Goal: Answer question/provide support: Share knowledge or assist other users

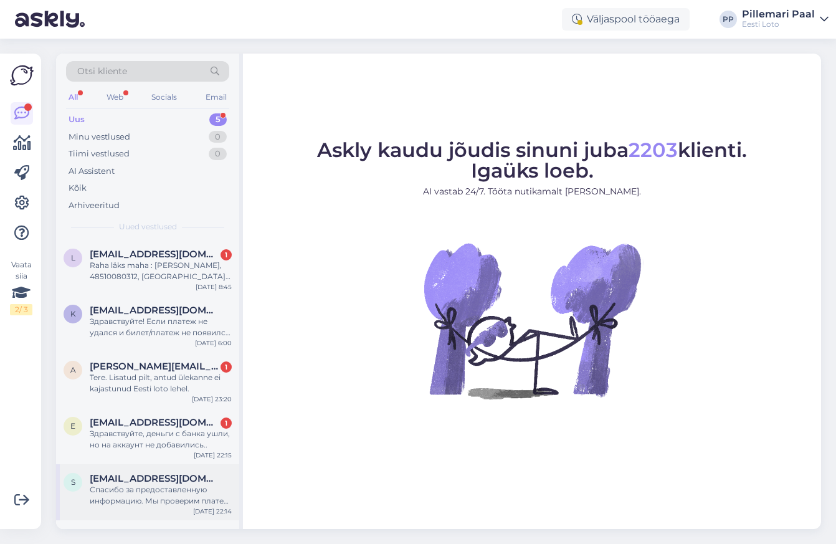
click at [137, 478] on span "[EMAIL_ADDRESS][DOMAIN_NAME]" at bounding box center [155, 478] width 130 height 11
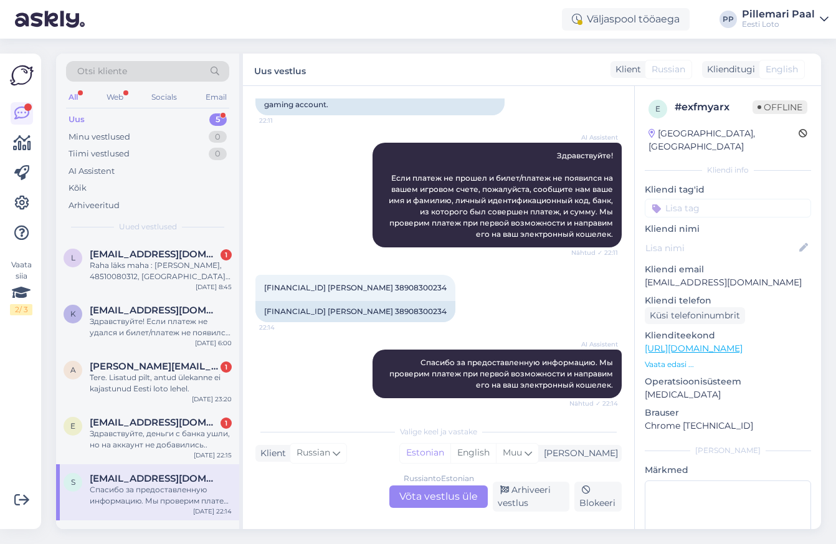
scroll to position [112, 0]
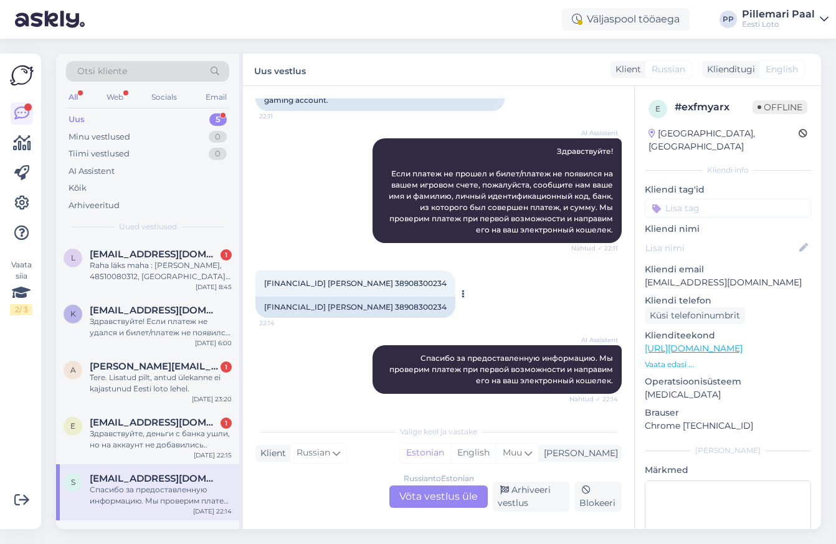
click at [426, 301] on div "EE282200221013603118 Alexey Morozov 38908300234" at bounding box center [355, 306] width 200 height 21
click at [427, 303] on div "EE282200221013603118 Alexey Morozov 38908300234" at bounding box center [355, 306] width 200 height 21
copy div "38908300234"
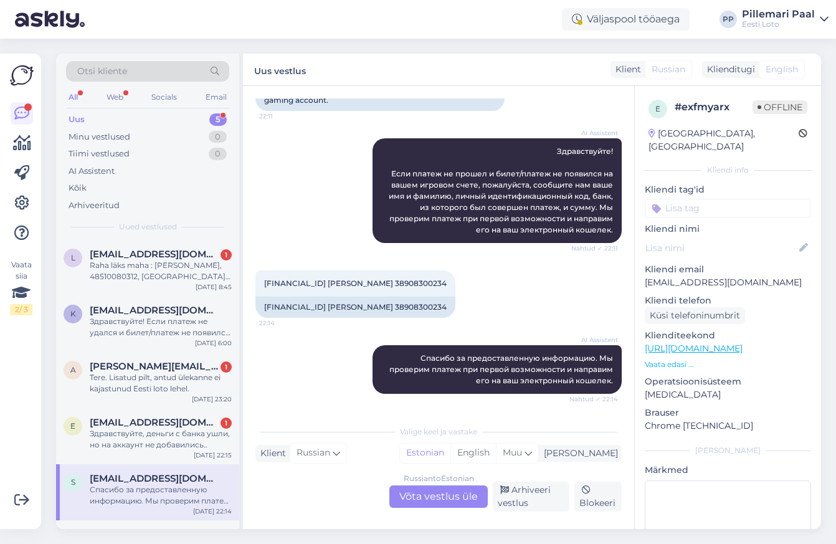
click at [407, 495] on div "Russian to Estonian Võta vestlus üle" at bounding box center [438, 496] width 98 height 22
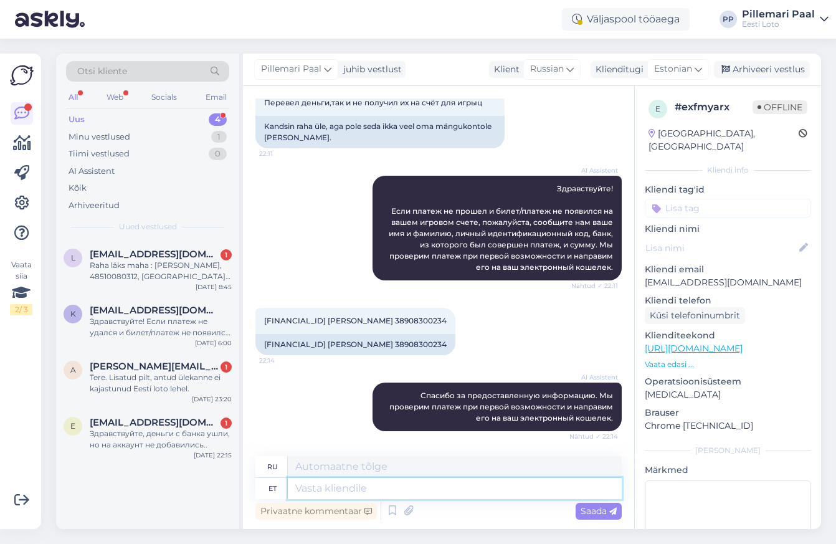
click at [331, 486] on textarea at bounding box center [455, 488] width 334 height 21
paste textarea "Kahjuks Teie sissemakse ebaõnnestus tehnilise tõrke tõttu. Kontrollisime ostu ü…"
type textarea "Kahjuks Teie sissemakse ebaõnnestus tehnilise tõrke tõttu. Kontrollisime ostu ü…"
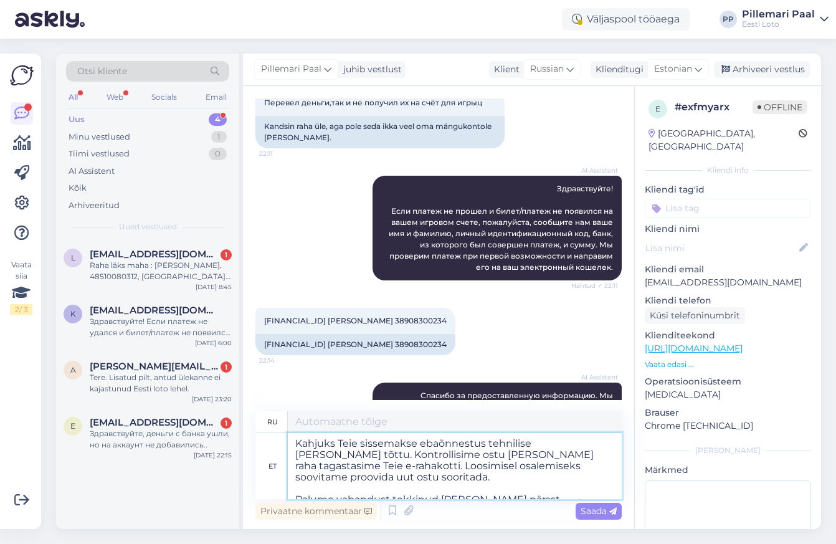
scroll to position [112, 0]
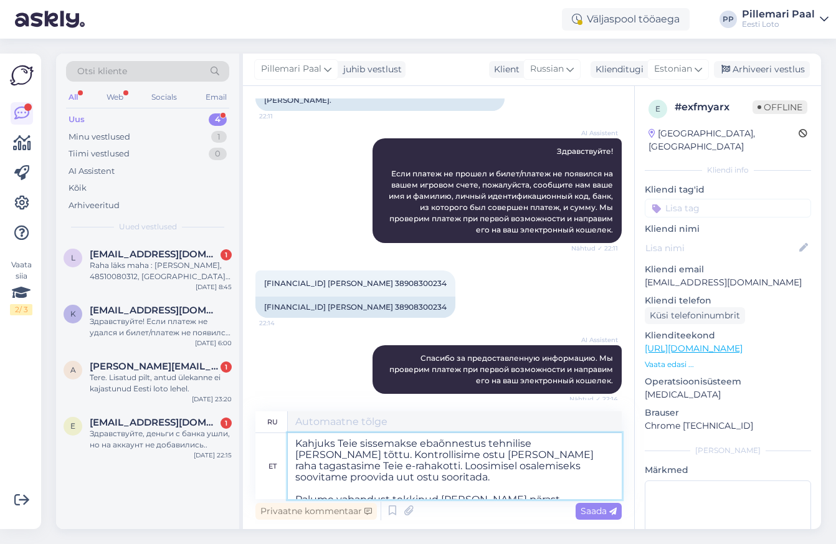
type textarea "К сожалению, ваш депозит не был зачислен из-за технической ошибки. Мы проверили…"
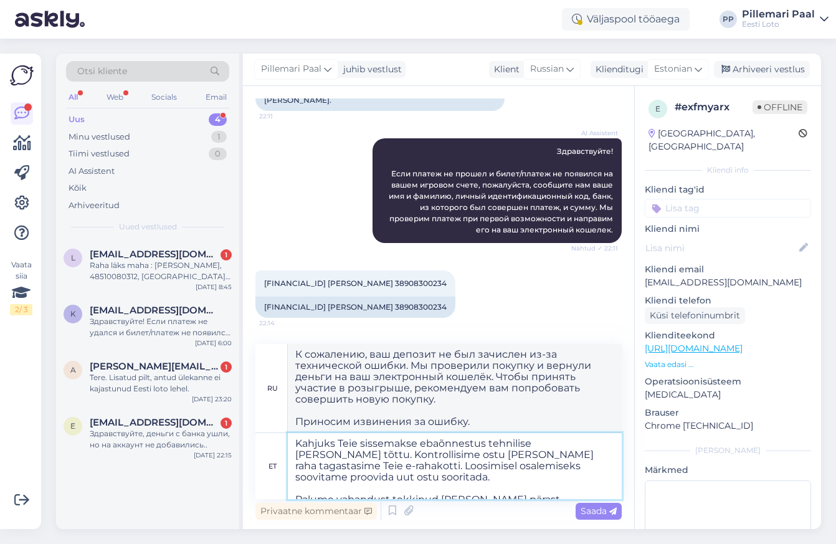
drag, startPoint x: 294, startPoint y: 467, endPoint x: 611, endPoint y: 468, distance: 317.0
click at [611, 468] on textarea "Kahjuks Teie sissemakse ebaõnnestus tehnilise tõrke tõttu. Kontrollisime ostu ü…" at bounding box center [455, 466] width 334 height 66
type textarea "Kahjuks Teie sissemakse ebaõnnestus tehnilise tõrke tõttu. Kontrollisime ostu ü…"
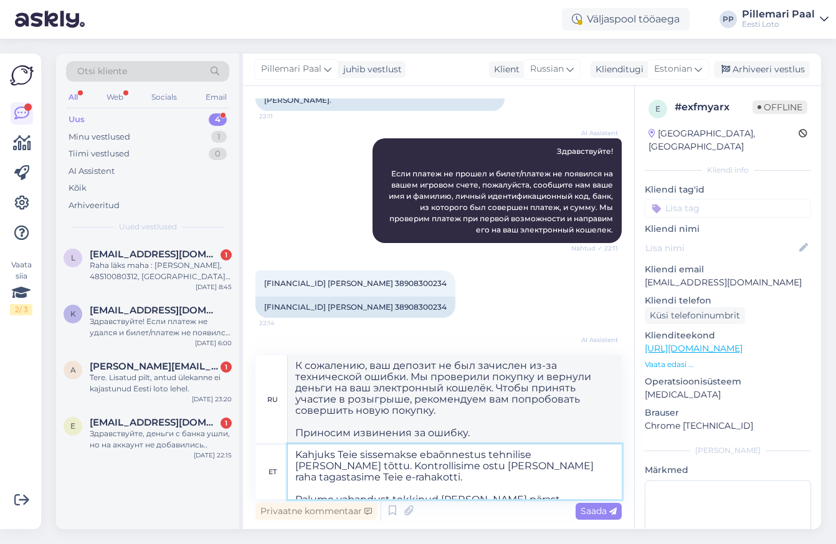
type textarea "К сожалению, ваш депозит не был зачислен из-за технической ошибки. Мы проверили…"
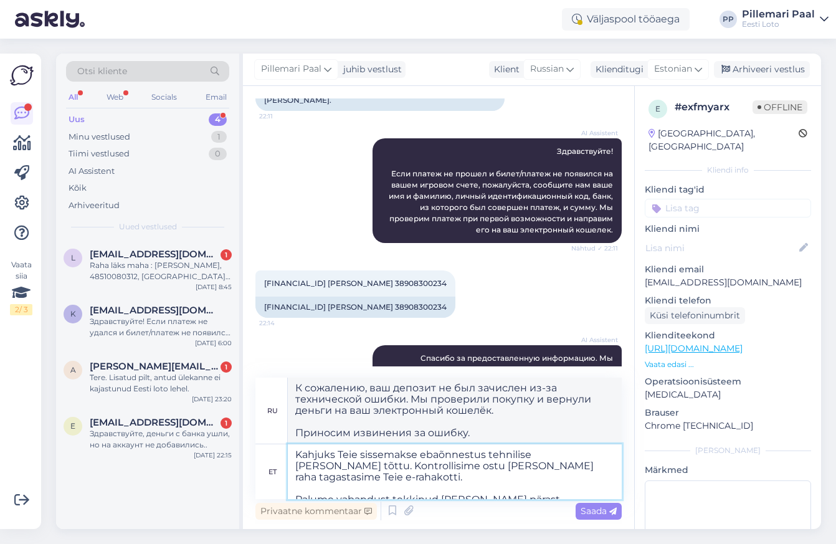
type textarea "Kahjuks Teie sissemakse ebaõnnestus tehnilise tõrke tõttu. Kontrollisime ostu ü…"
click at [690, 199] on input at bounding box center [728, 208] width 166 height 19
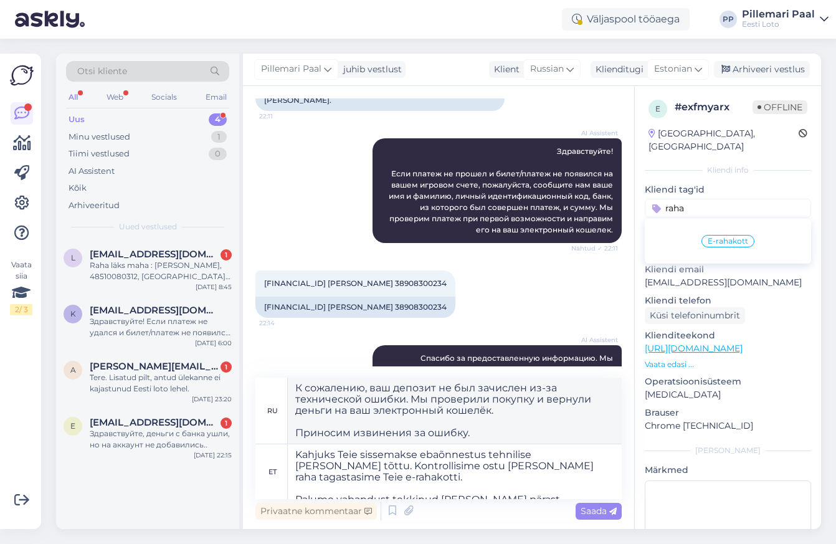
type input "raha"
click at [709, 237] on span "E-rahakott" at bounding box center [728, 240] width 40 height 7
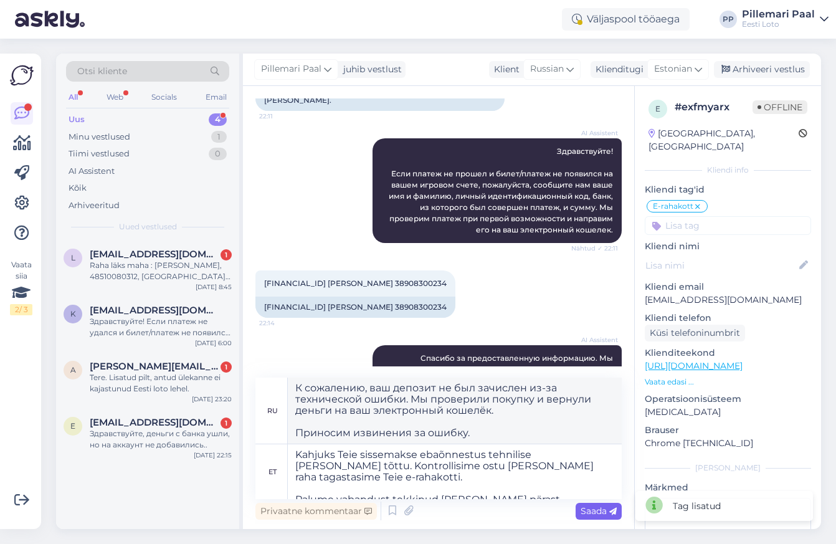
click at [597, 511] on span "Saada" at bounding box center [599, 510] width 36 height 11
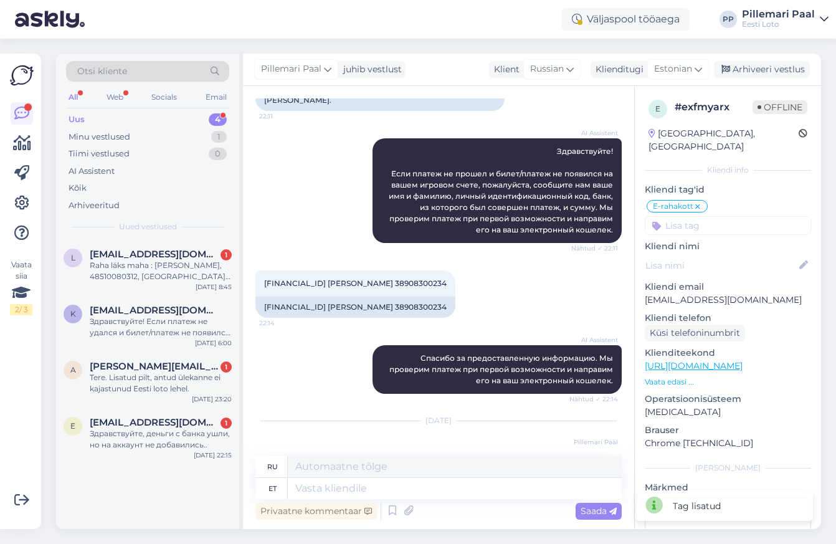
scroll to position [254, 0]
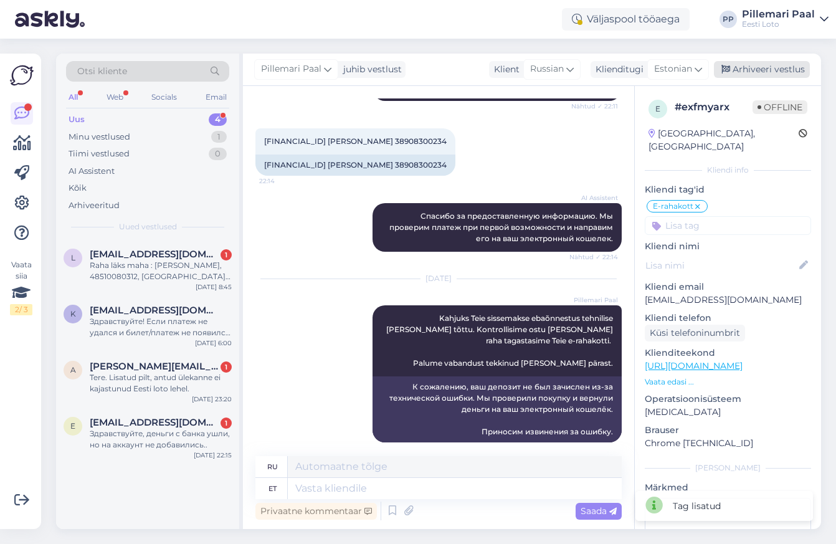
click at [749, 65] on div "Arhiveeri vestlus" at bounding box center [762, 69] width 96 height 17
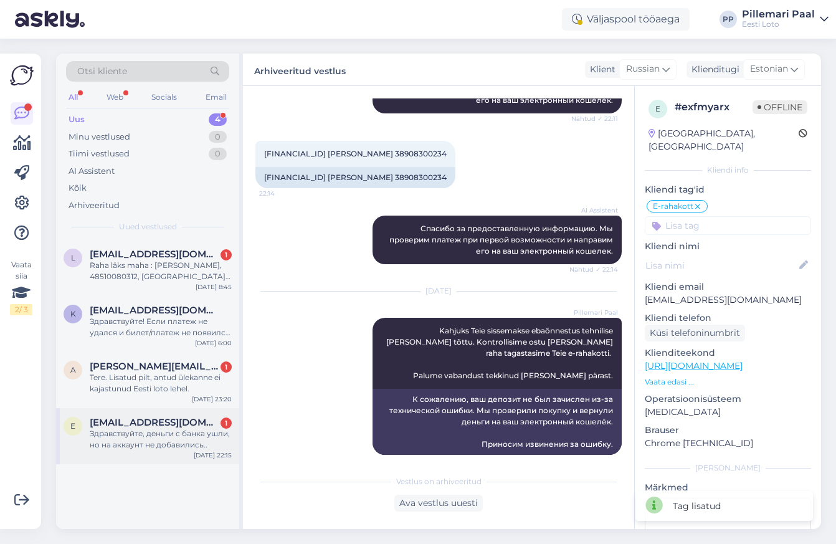
click at [110, 430] on div "Здравствуйте, деньги с банка ушли, но на аккаунт не добавились.." at bounding box center [161, 439] width 142 height 22
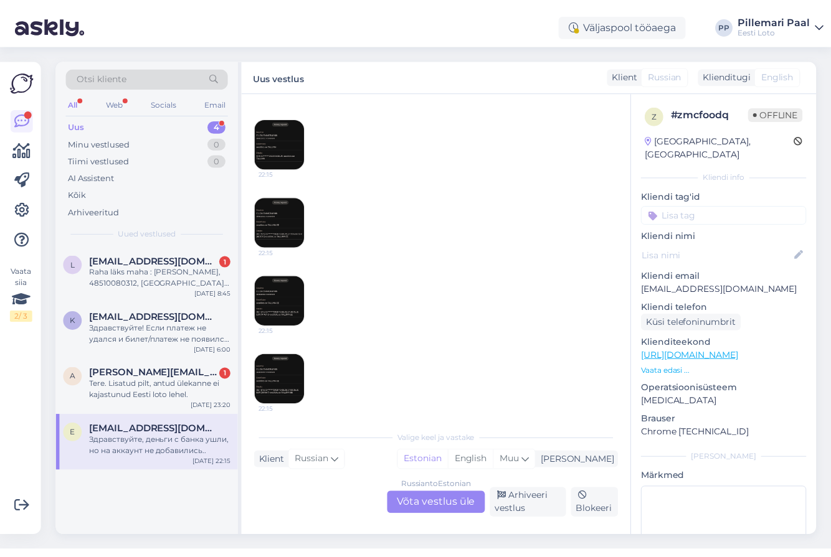
scroll to position [122, 0]
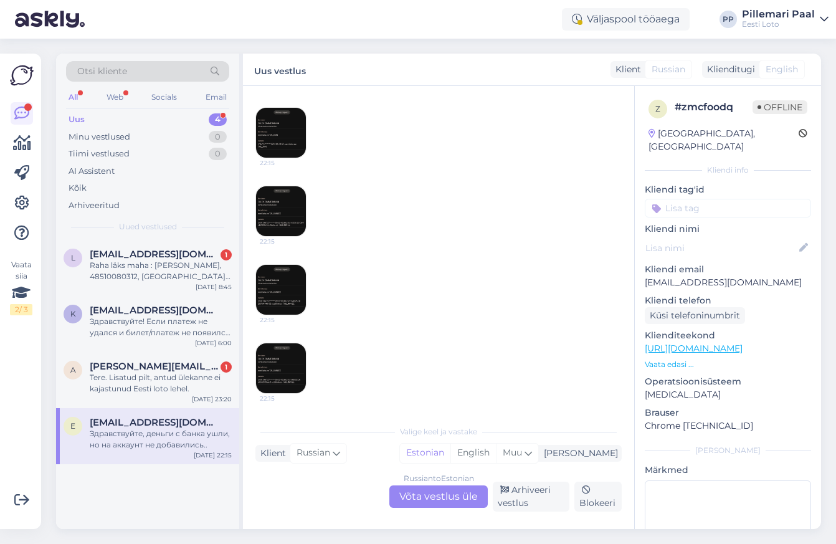
click at [288, 363] on img at bounding box center [281, 368] width 50 height 50
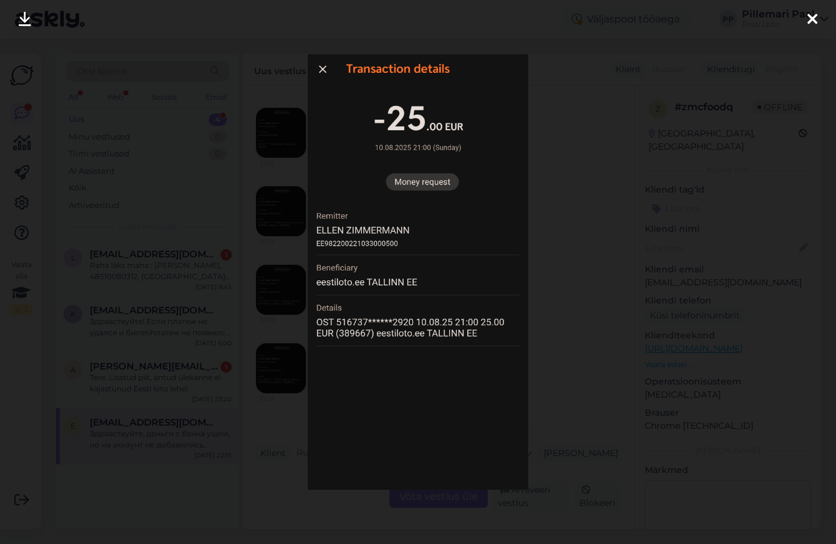
click at [579, 254] on div at bounding box center [418, 272] width 836 height 544
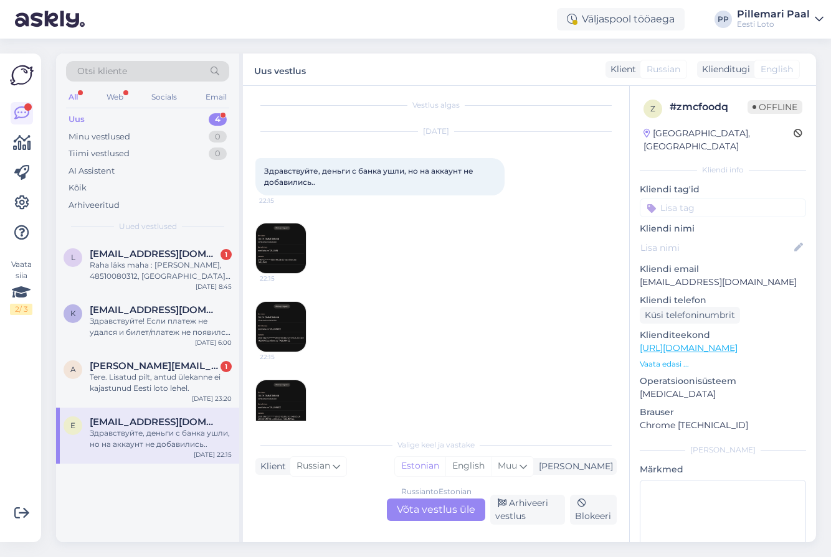
scroll to position [0, 0]
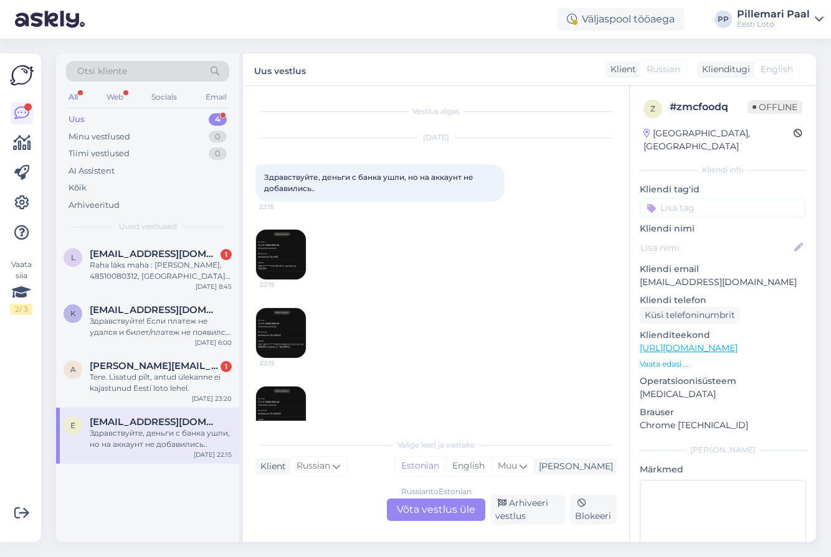
click at [282, 242] on img at bounding box center [281, 255] width 50 height 50
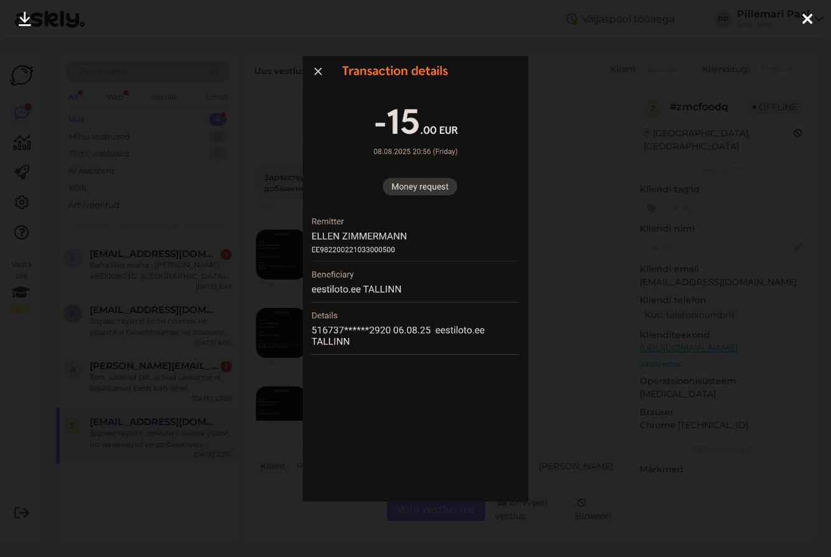
click at [571, 343] on div at bounding box center [415, 278] width 831 height 557
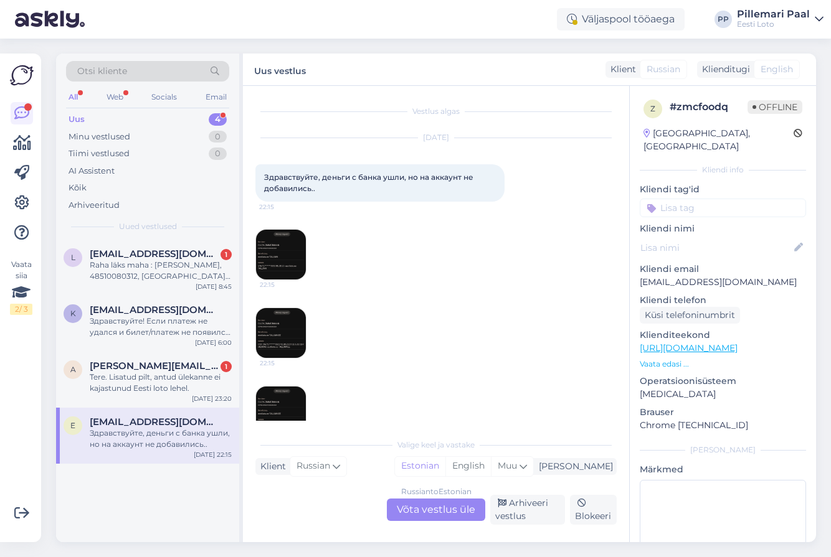
click at [280, 338] on img at bounding box center [281, 333] width 50 height 50
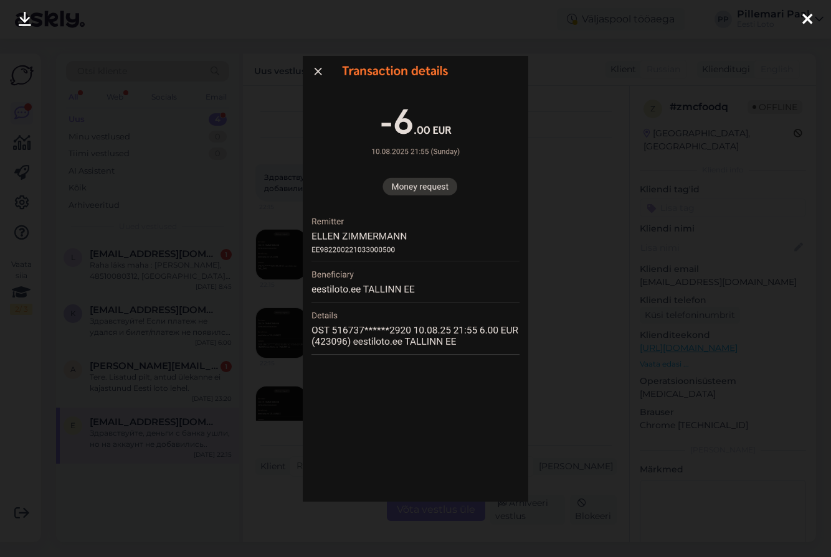
click at [579, 301] on div at bounding box center [415, 278] width 831 height 557
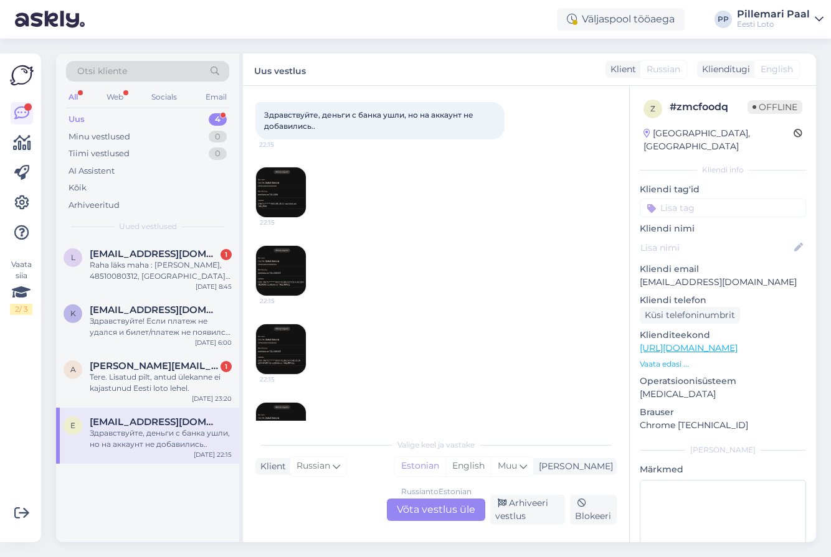
scroll to position [78, 0]
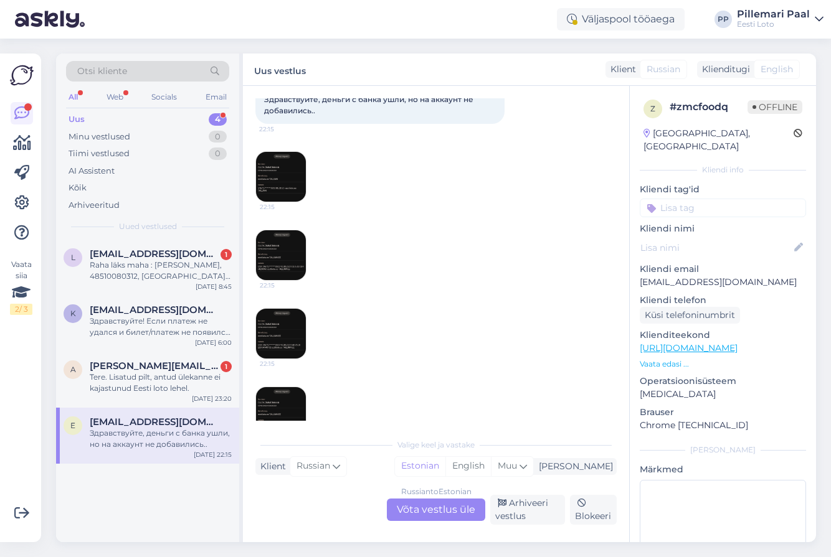
click at [276, 322] on img at bounding box center [281, 334] width 50 height 50
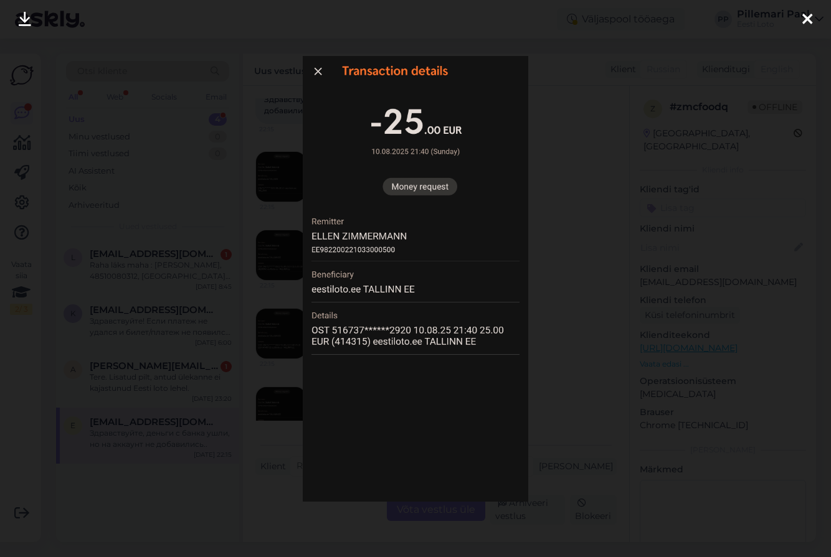
click at [602, 321] on div at bounding box center [415, 278] width 831 height 557
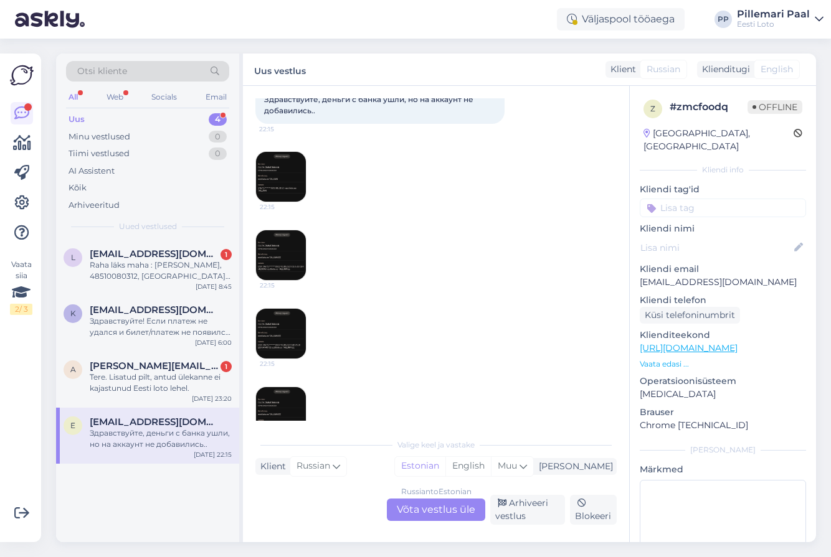
scroll to position [108, 0]
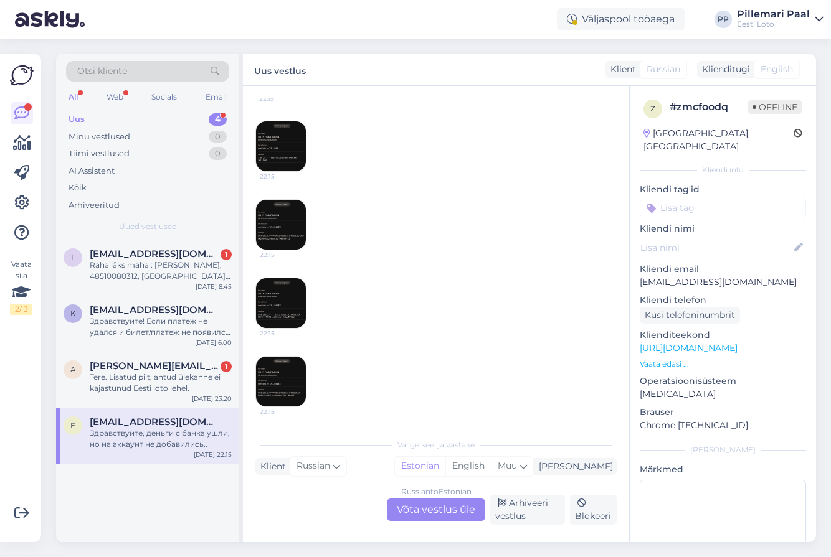
click at [289, 379] on img at bounding box center [281, 382] width 50 height 50
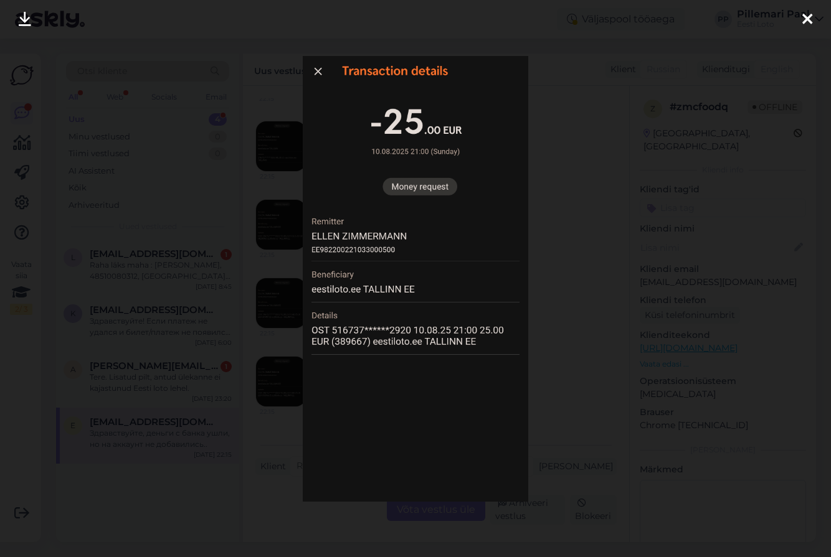
click at [572, 327] on div at bounding box center [415, 278] width 831 height 557
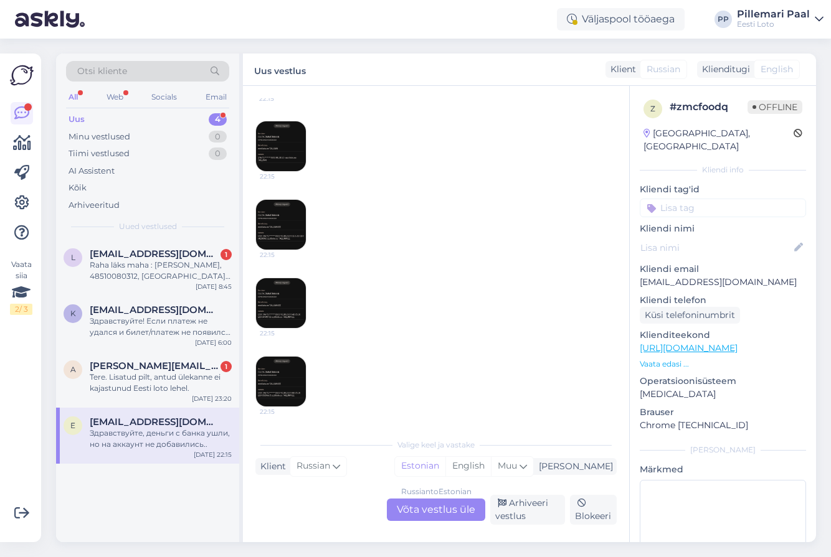
click at [272, 158] on img at bounding box center [281, 146] width 50 height 50
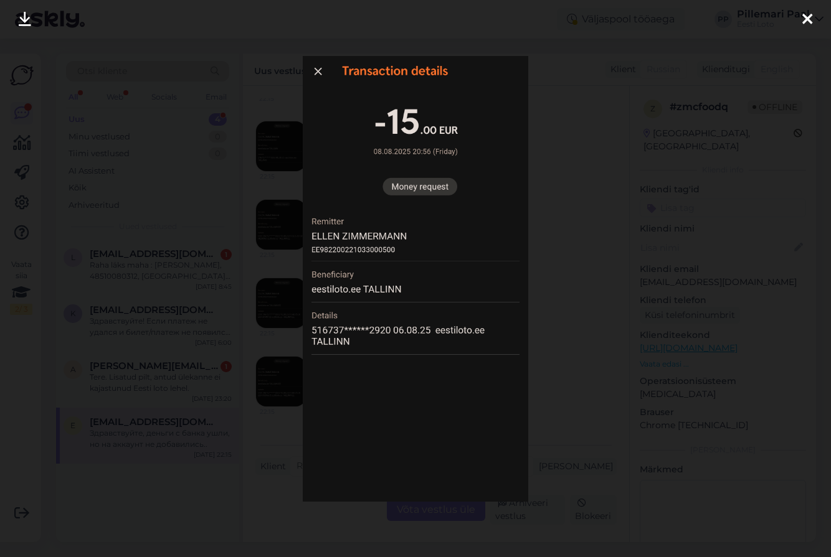
click at [556, 293] on div at bounding box center [415, 278] width 831 height 557
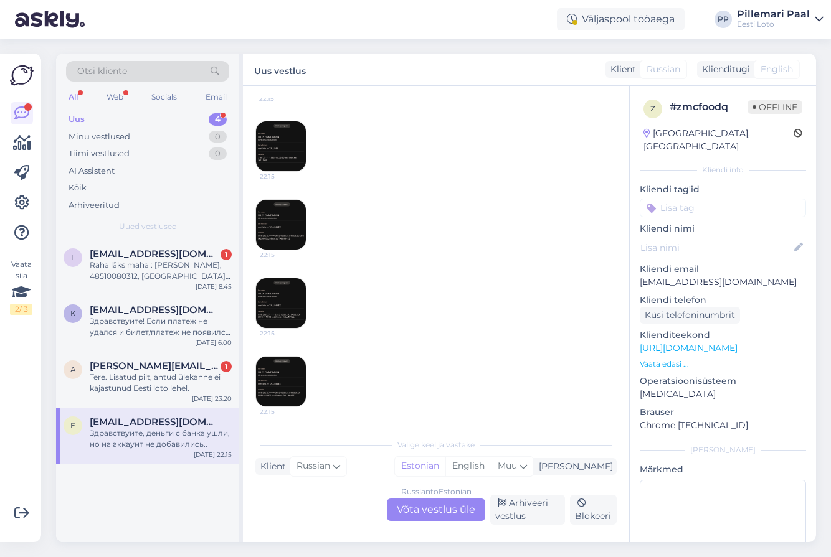
click at [289, 242] on img at bounding box center [281, 225] width 50 height 50
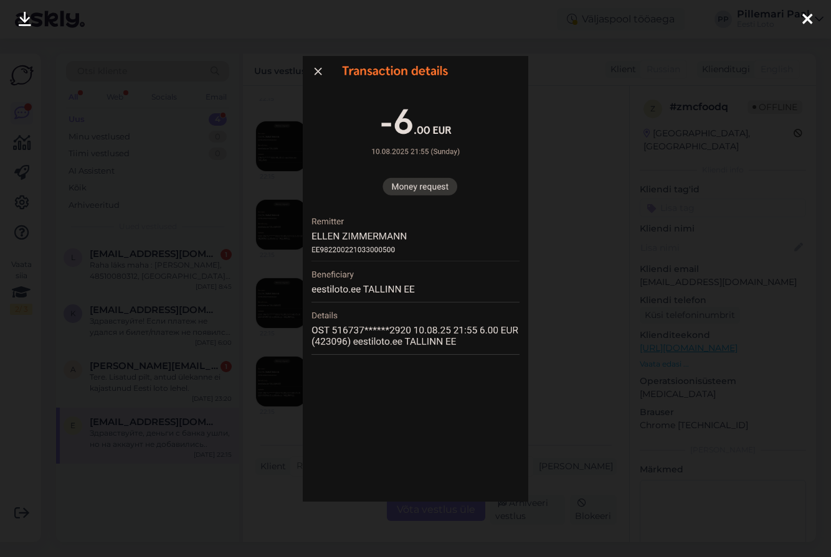
click at [583, 287] on div at bounding box center [415, 278] width 831 height 557
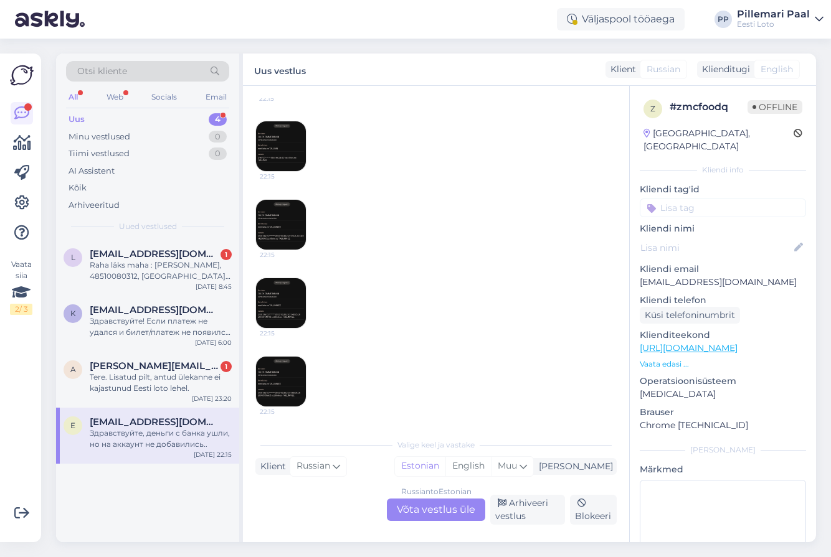
click at [271, 305] on img at bounding box center [281, 303] width 50 height 50
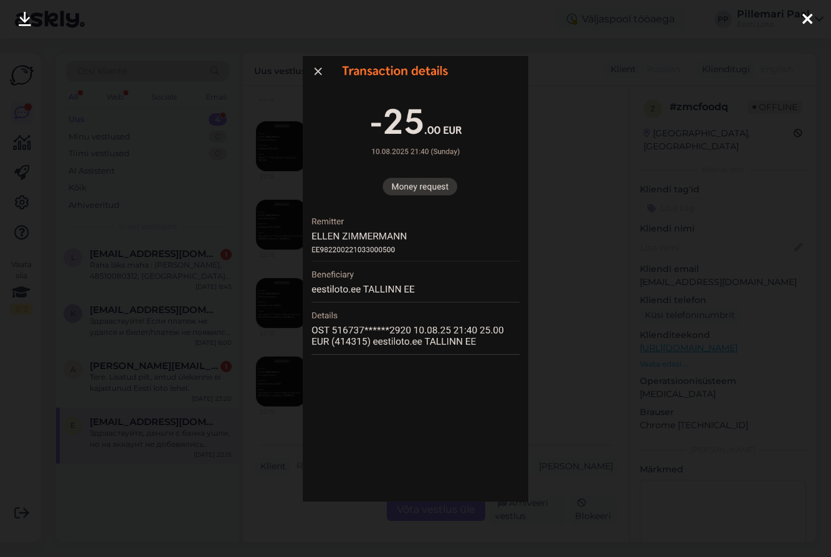
click at [555, 313] on div at bounding box center [415, 278] width 831 height 557
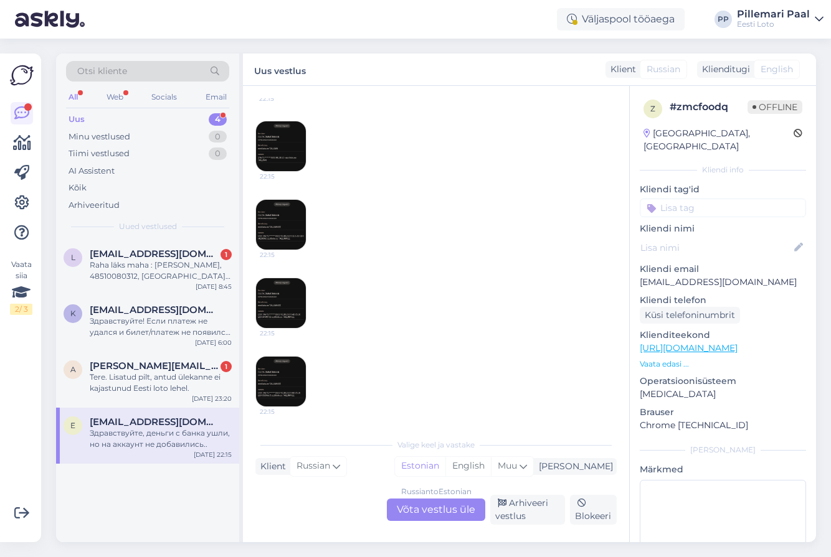
click at [291, 381] on img at bounding box center [281, 382] width 50 height 50
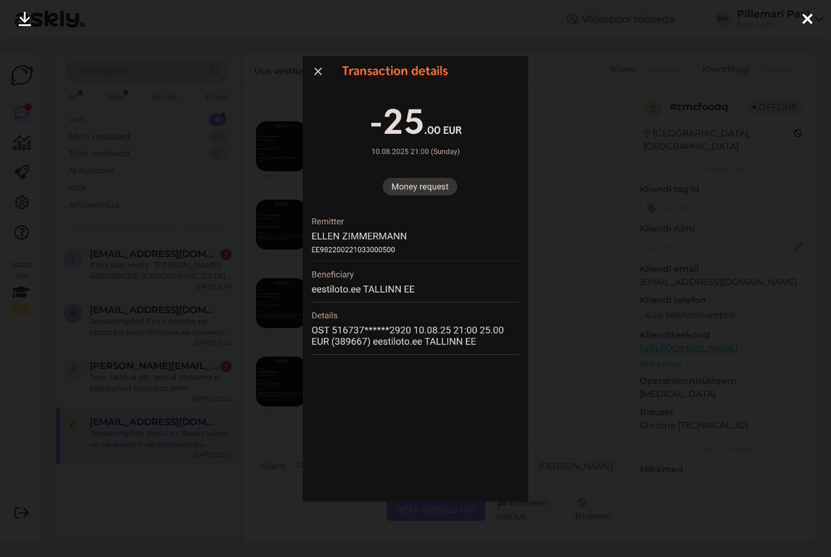
click at [573, 343] on div at bounding box center [415, 278] width 831 height 557
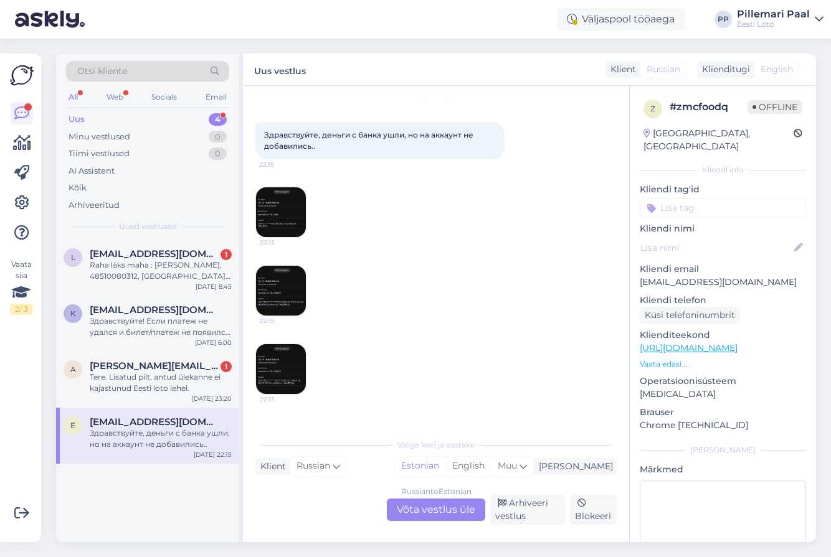
scroll to position [34, 0]
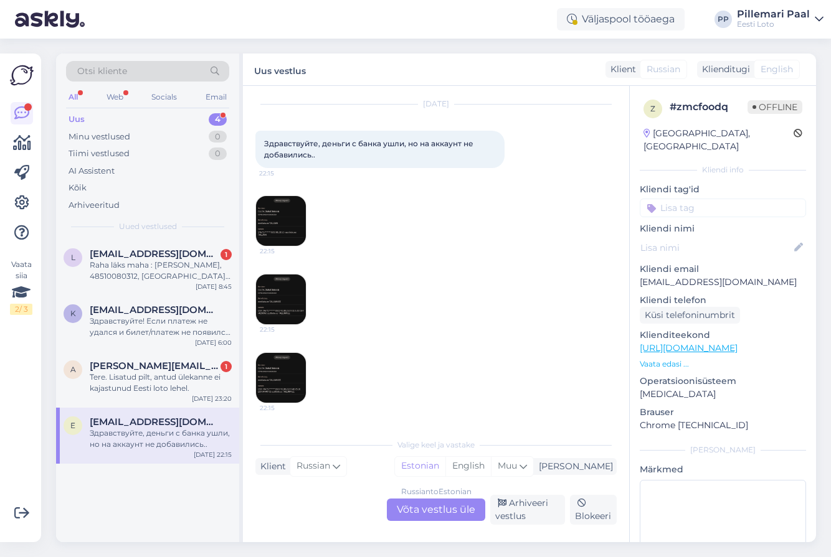
click at [293, 205] on img at bounding box center [281, 221] width 50 height 50
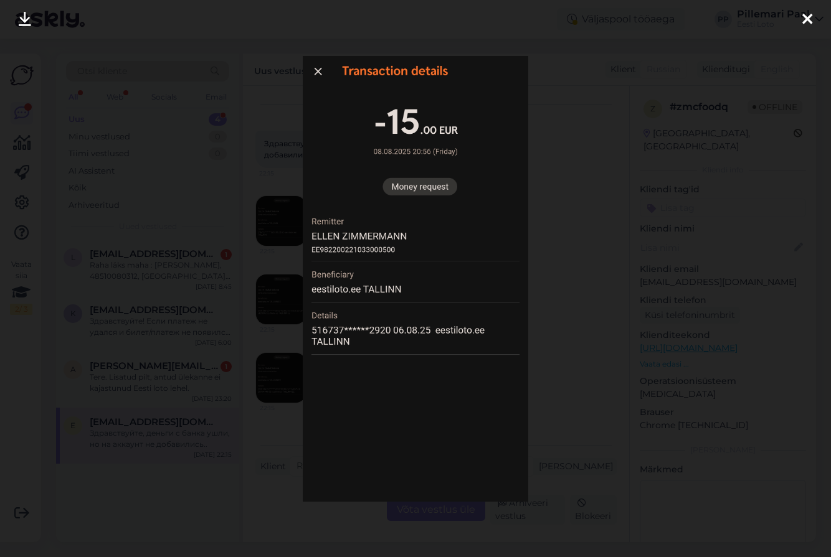
click at [571, 347] on div at bounding box center [415, 278] width 831 height 557
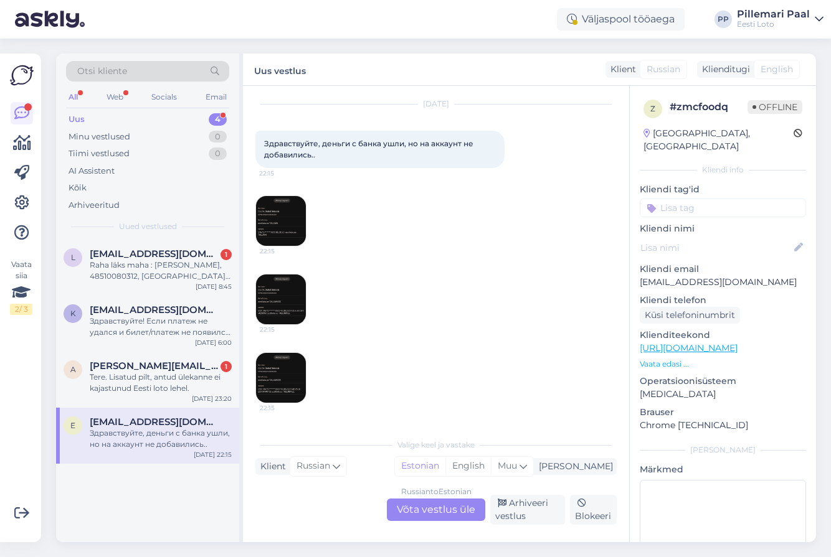
click at [285, 219] on img at bounding box center [281, 221] width 50 height 50
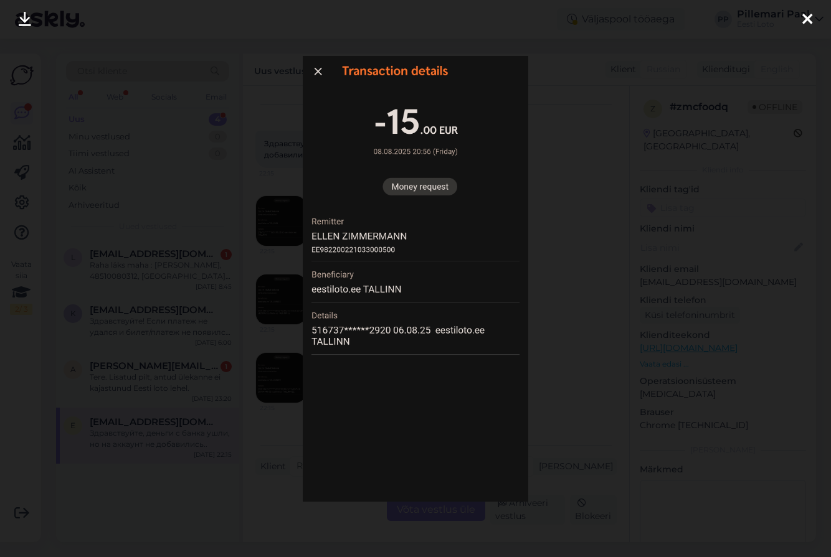
click at [549, 306] on div at bounding box center [415, 278] width 831 height 557
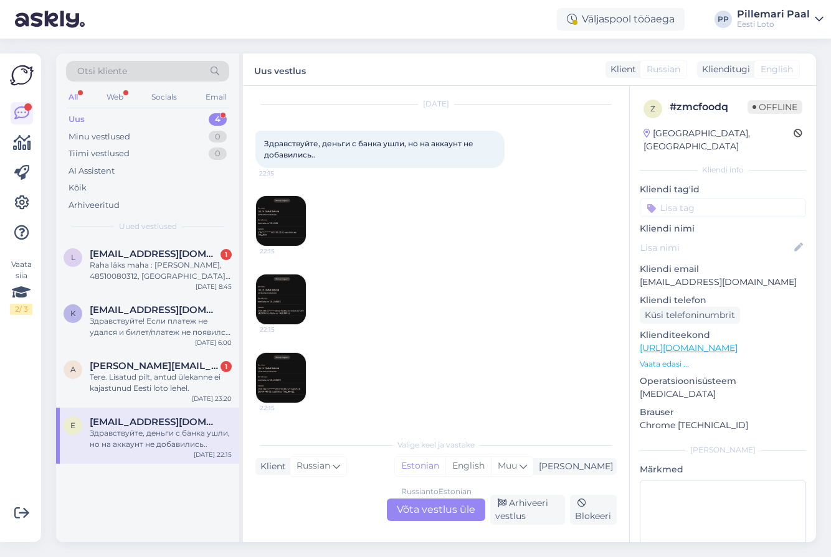
click at [281, 214] on img at bounding box center [281, 221] width 50 height 50
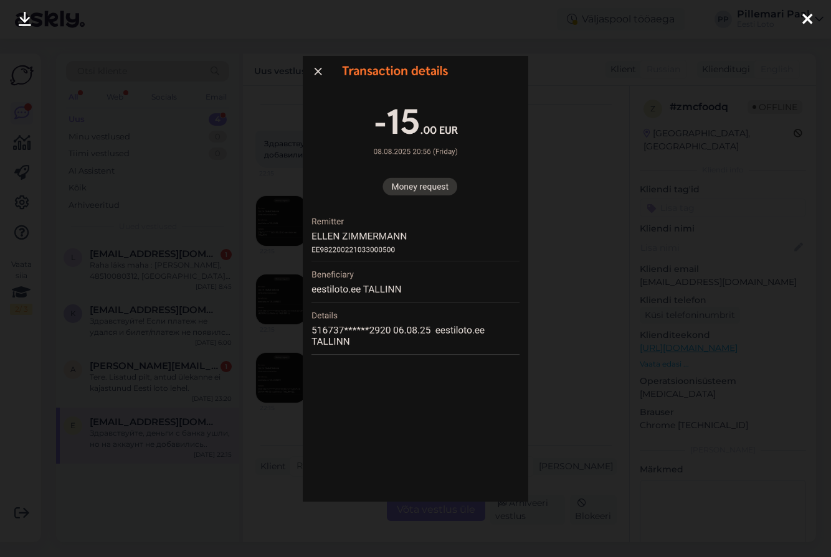
click at [568, 283] on div at bounding box center [415, 278] width 831 height 557
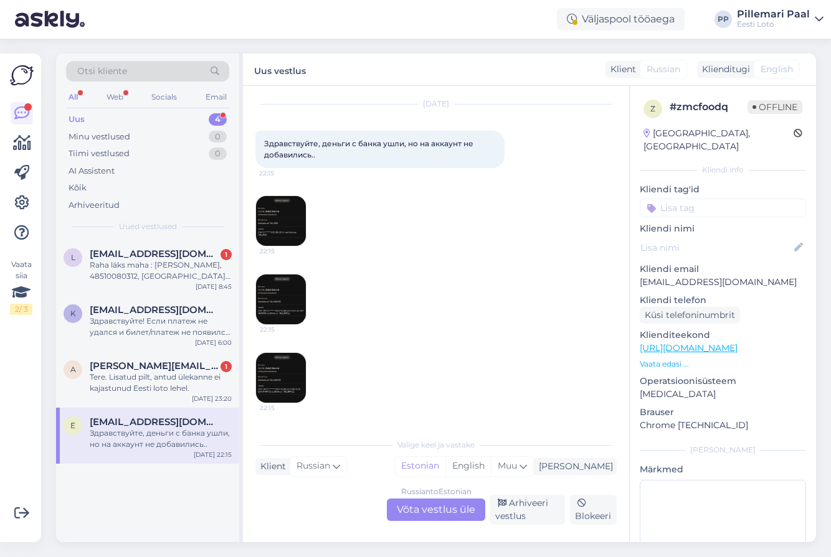
click at [273, 308] on img at bounding box center [281, 300] width 50 height 50
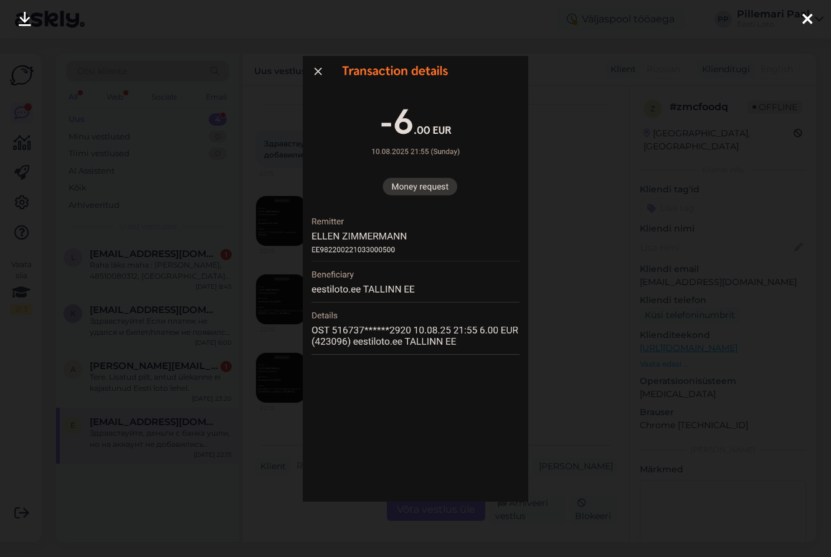
click at [562, 303] on div at bounding box center [415, 278] width 831 height 557
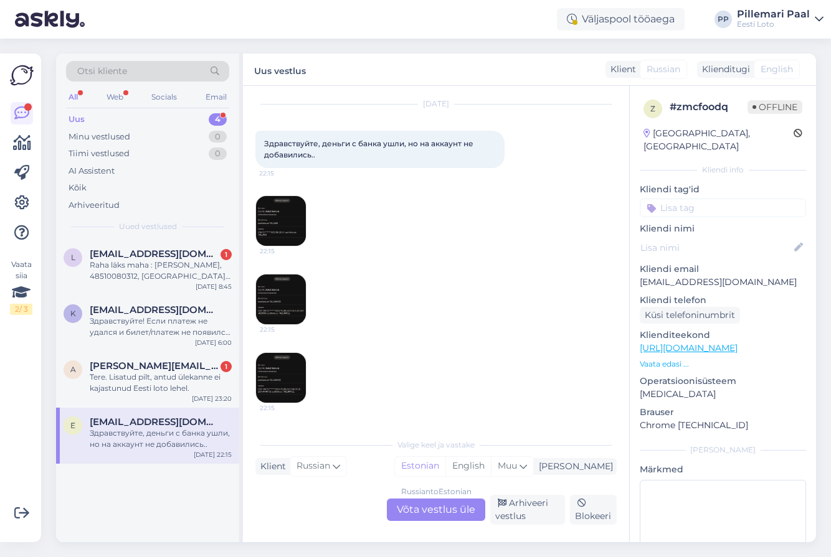
click at [282, 375] on img at bounding box center [281, 378] width 50 height 50
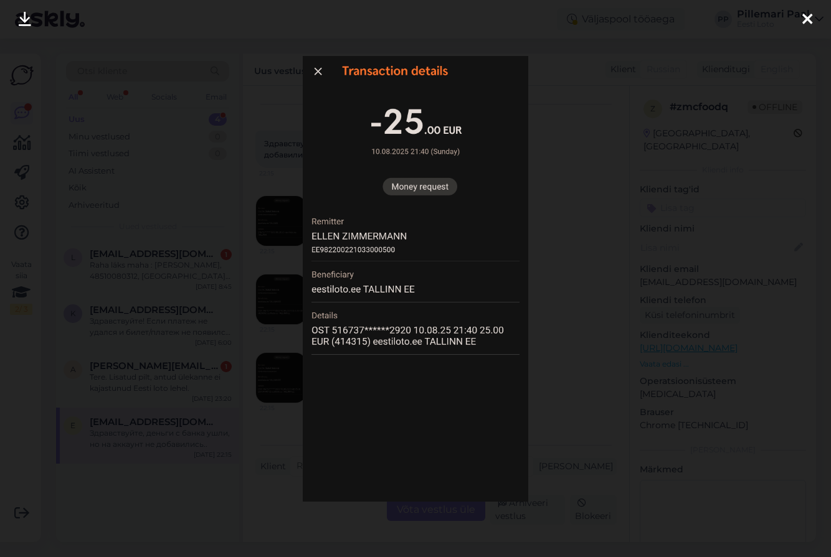
click at [577, 338] on div at bounding box center [415, 278] width 831 height 557
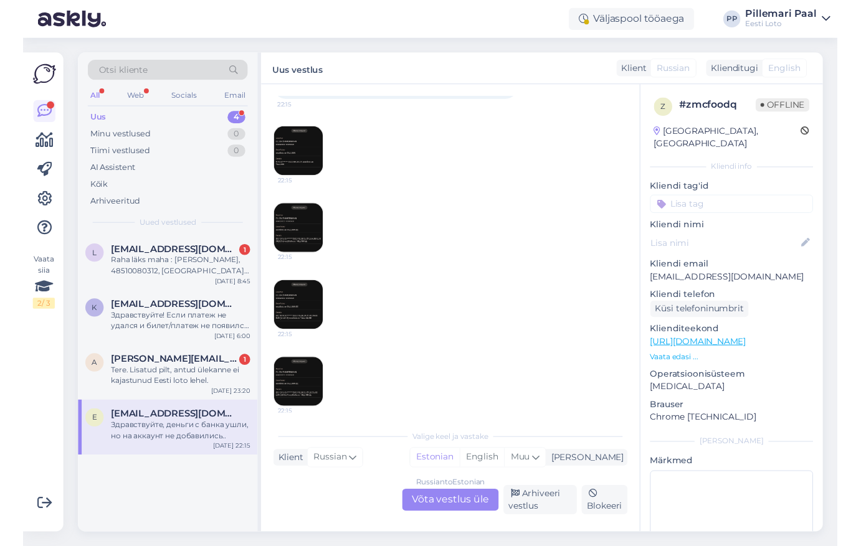
scroll to position [108, 0]
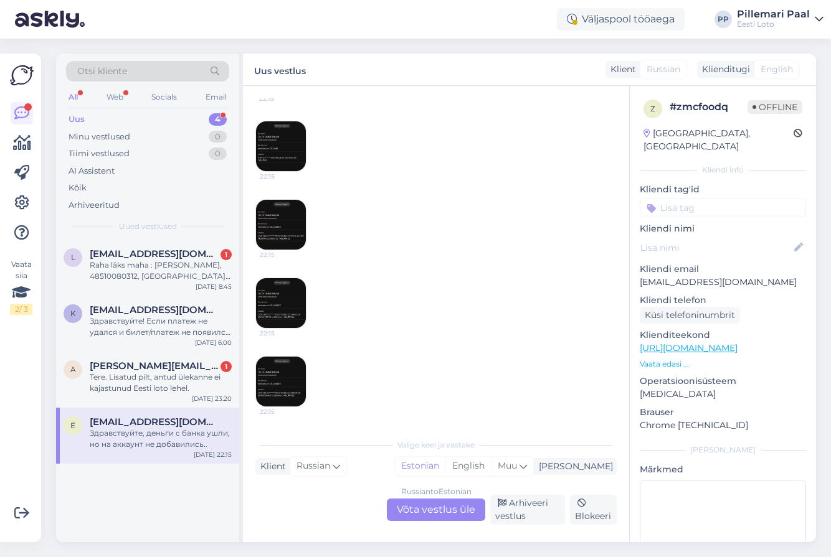
click at [292, 372] on img at bounding box center [281, 382] width 50 height 50
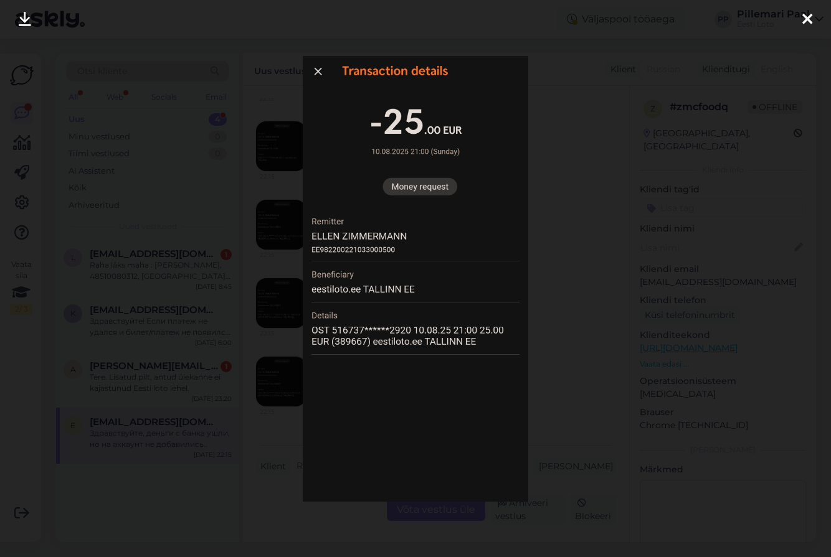
click at [571, 306] on div at bounding box center [415, 278] width 831 height 557
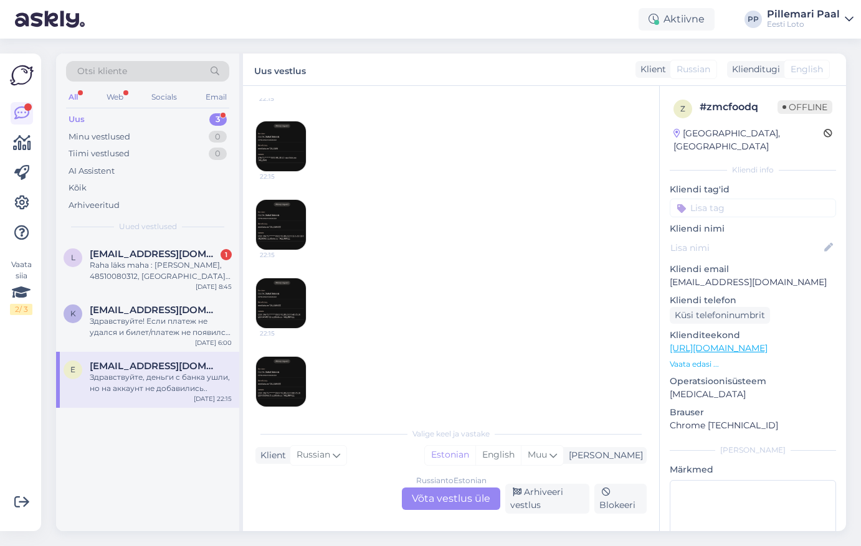
click at [455, 501] on div "Russian to Estonian Võta vestlus üle" at bounding box center [451, 499] width 98 height 22
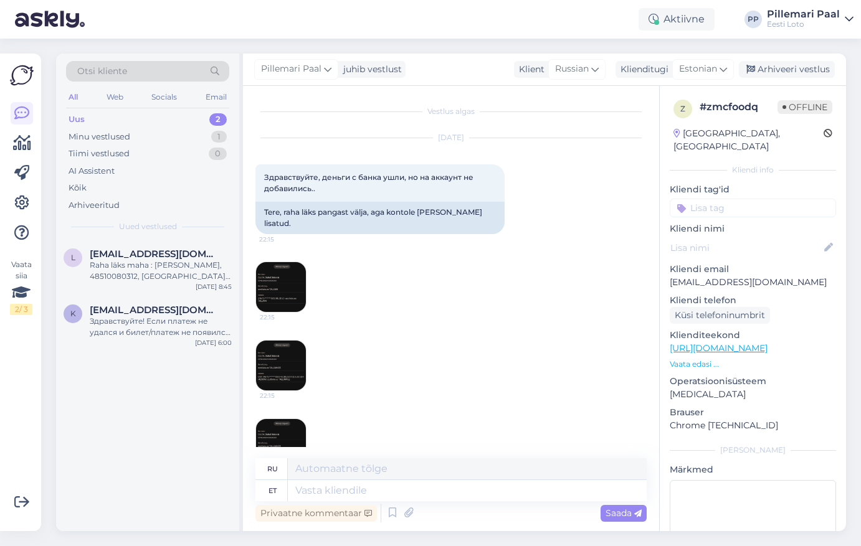
scroll to position [103, 0]
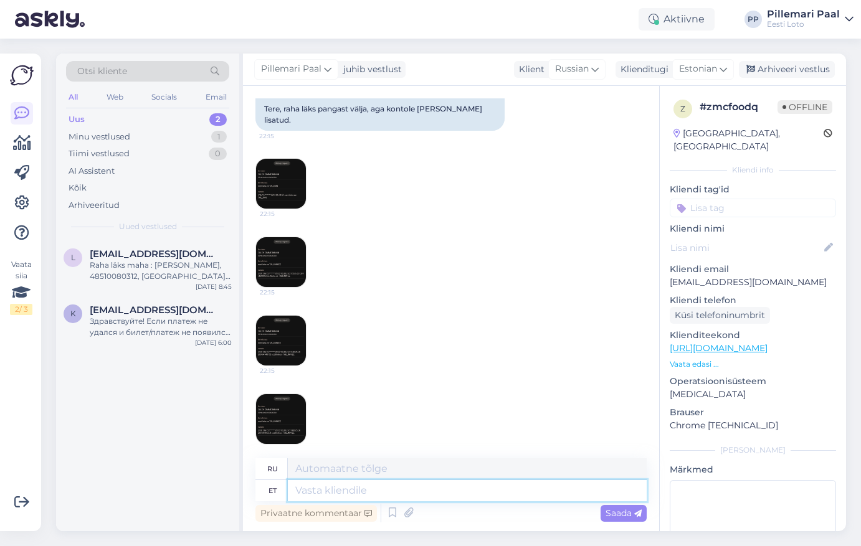
click at [343, 501] on textarea at bounding box center [467, 490] width 359 height 21
paste textarea "Kahjuks Teie sissemakse ebaõnnestus tehnilise tõrke tõttu. Kontrollisime ostu ü…"
type textarea "Kahjuks Teie sissemakse ebaõnnestus tehnilise tõrke tõttu. Kontrollisime ostu ü…"
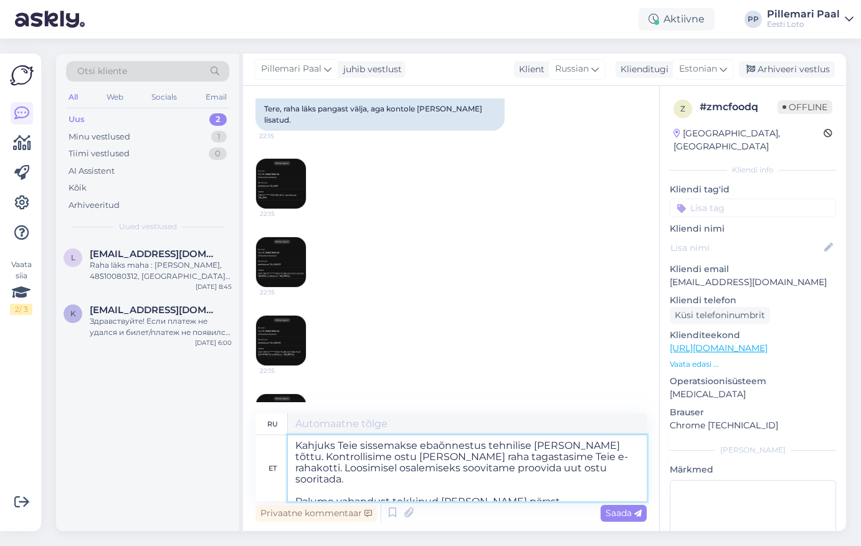
click at [296, 447] on textarea "Kahjuks Teie sissemakse ebaõnnestus tehnilise tõrke tõttu. Kontrollisime ostu ü…" at bounding box center [467, 468] width 359 height 66
type textarea "К сожалению, ваш депозит не был зачислен из-за технической ошибки. Мы проверили…"
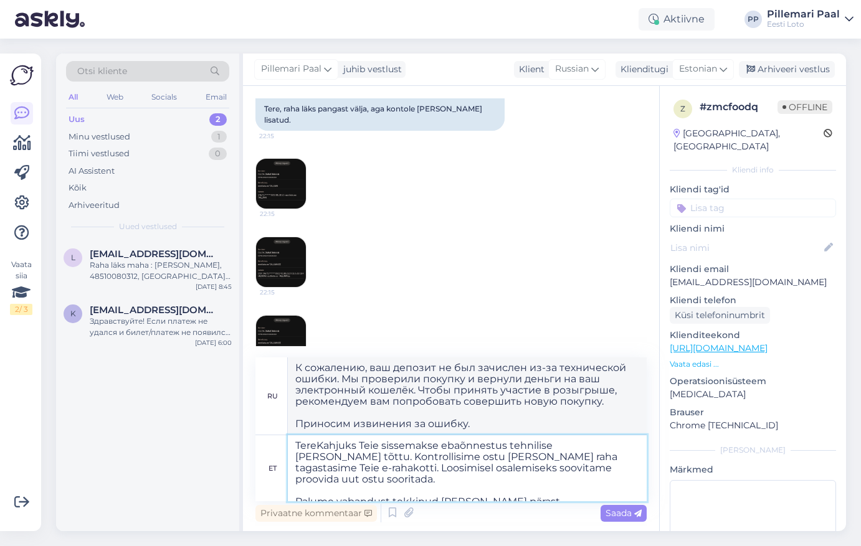
type textarea "Tere!Kahjuks Teie sissemakse ebaõnnestus tehnilise tõrke tõttu. Kontrollisime o…"
type textarea "Здравствуйте, к сожалению, ваш депозит не был зачислен из-за технической ошибки…"
type textarea "Tere! Kahjuks Teie sissemakse ebaõnnestus tehnilise tõrke tõttu. Kontrollisime …"
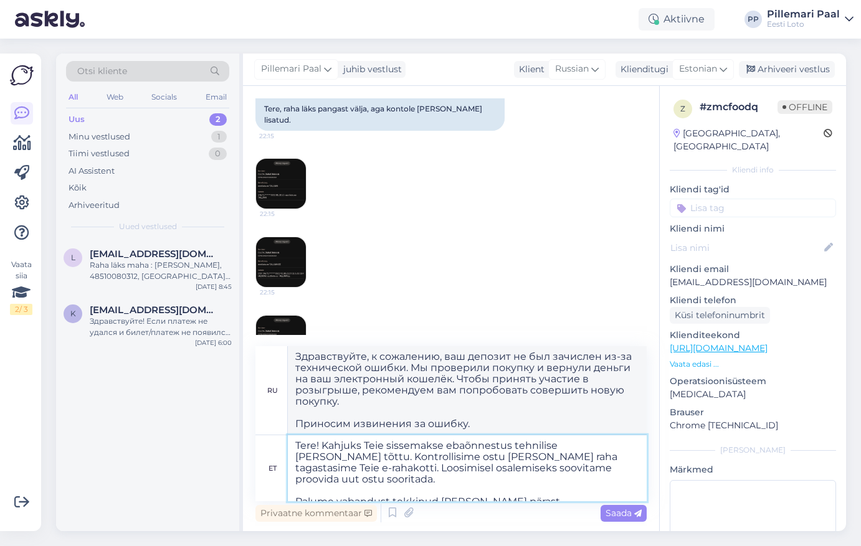
click at [443, 447] on textarea "Tere! Kahjuks Teie sissemakse ebaõnnestus tehnilise tõrke tõttu. Kontrollisime …" at bounding box center [467, 468] width 359 height 66
type textarea "Здравствуйте! К сожалению, ваш депозит не был зачислен из-за технической ошибки…"
click at [516, 448] on textarea "Tere! Kahjuks Teie sissemaksed ebaõnnestus tehnilise tõrke tõttu. Kontrollisime…" at bounding box center [467, 468] width 359 height 66
click at [384, 458] on textarea "Tere! Kahjuks Teie sissemaksed ebaõnnestusid tehnilise tõrke tõttu. Kontrollisi…" at bounding box center [467, 468] width 359 height 66
type textarea "Tere! Kahjuks Teie sissemaksed ebaõnnestusid tehnilise tõrke tõttu. Kontrollisi…"
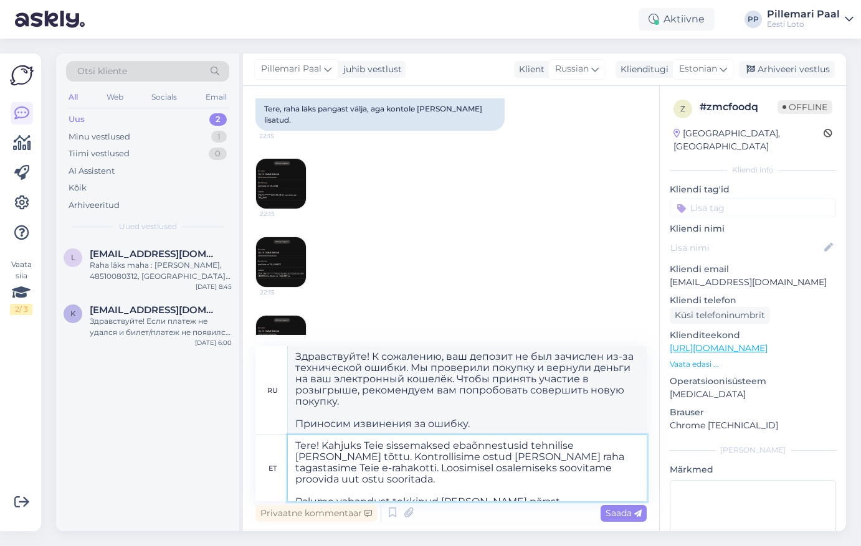
type textarea "Здравствуйте! К сожалению, ваш депозит не был зачислен из-за технической ошибки…"
drag, startPoint x: 610, startPoint y: 468, endPoint x: 294, endPoint y: 471, distance: 316.4
click at [294, 471] on textarea "Tere! Kahjuks Teie sissemaksed ebaõnnestusid tehnilise tõrke tõttu. Kontrollisi…" at bounding box center [467, 468] width 359 height 66
type textarea "Tere! Kahjuks Teie sissemaksed ebaõnnestusid tehnilise tõrke tõttu. Kontrollisi…"
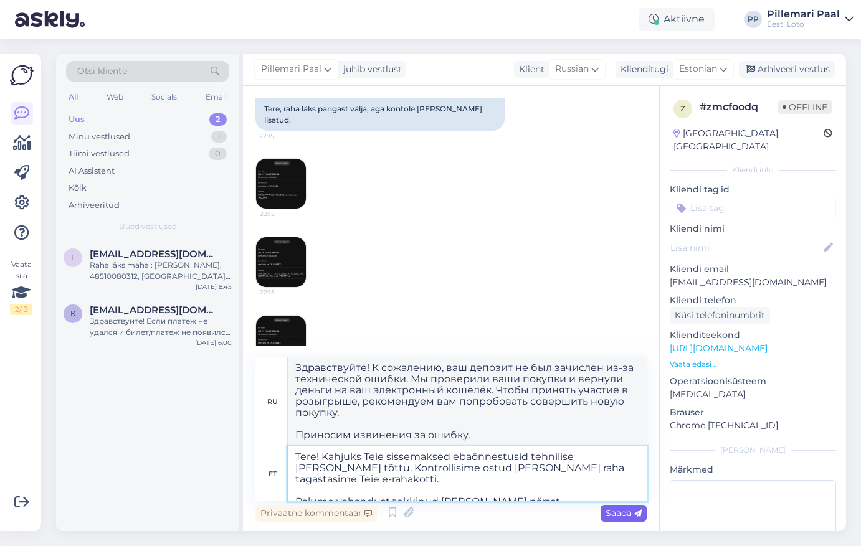
type textarea "Здравствуйте! К сожалению, ваш депозит не был зачислен из-за технической ошибки…"
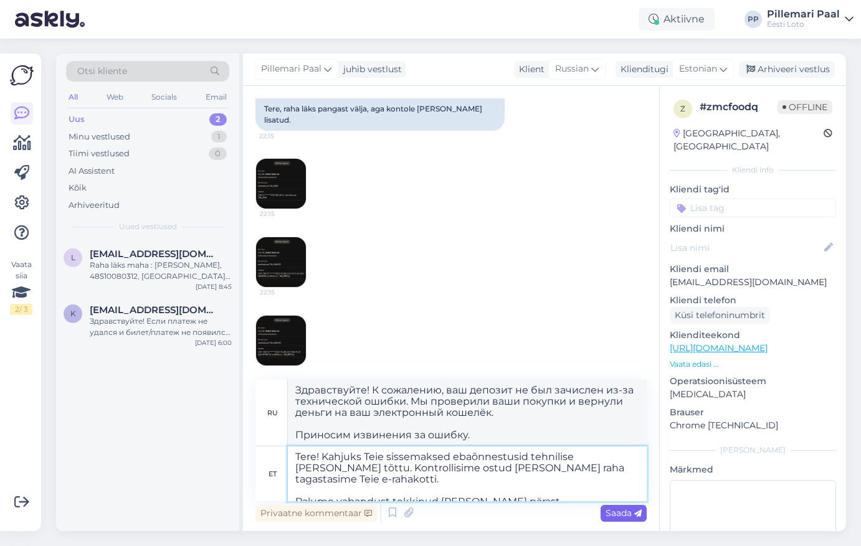
type textarea "Tere! Kahjuks Teie sissemaksed ebaõnnestusid tehnilise tõrke tõttu. Kontrollisi…"
click at [626, 510] on span "Saada" at bounding box center [623, 513] width 36 height 11
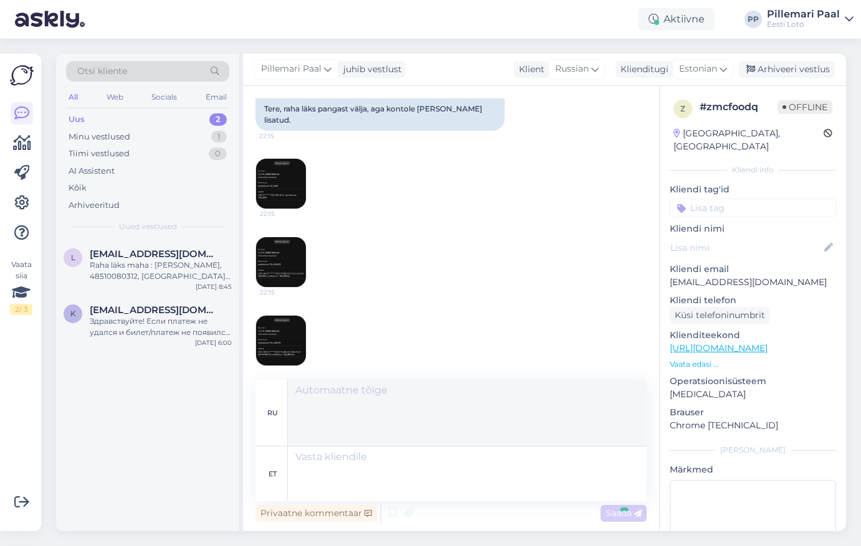
scroll to position [305, 0]
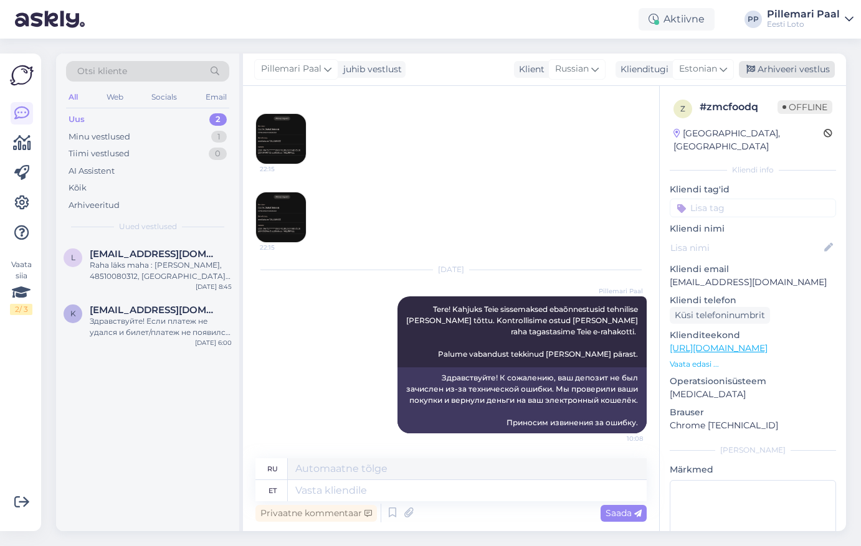
click at [789, 69] on div "Arhiveeri vestlus" at bounding box center [787, 69] width 96 height 17
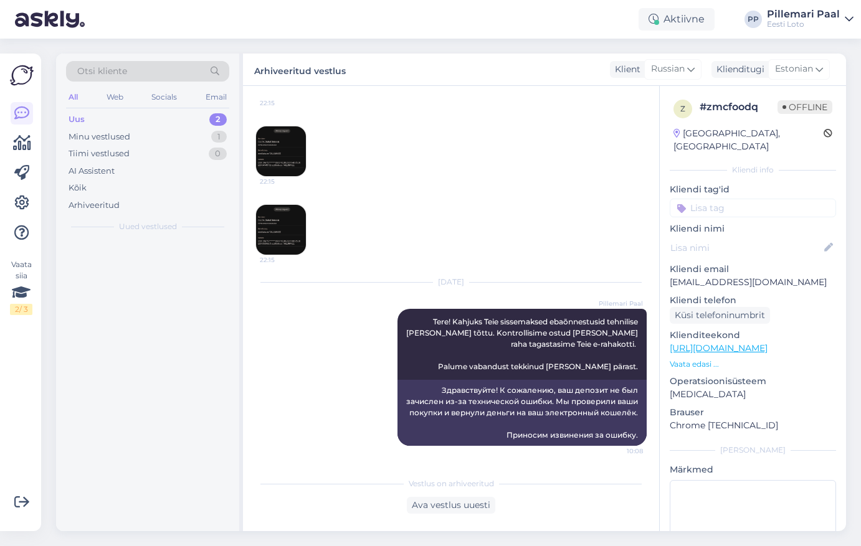
scroll to position [293, 0]
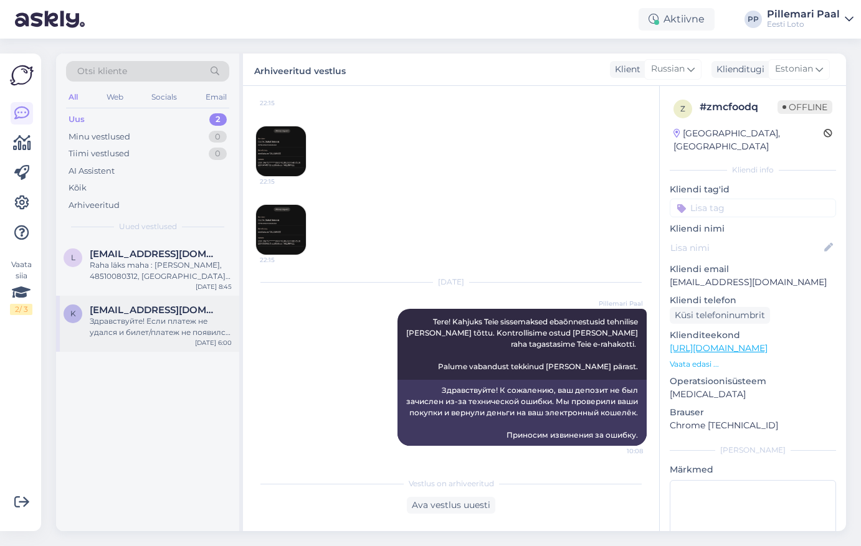
click at [147, 316] on div "Здравствуйте! Если платеж не удался и билет/платеж не появился в вашем игровом …" at bounding box center [161, 327] width 142 height 22
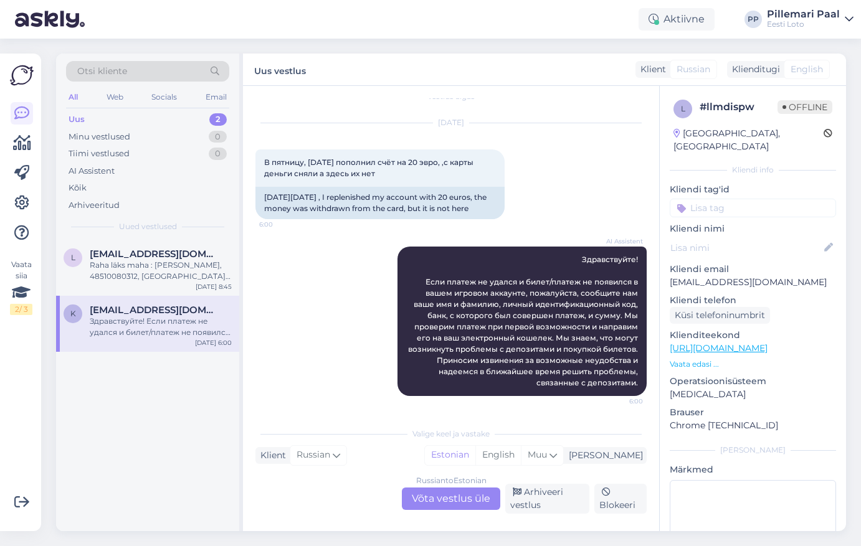
scroll to position [0, 0]
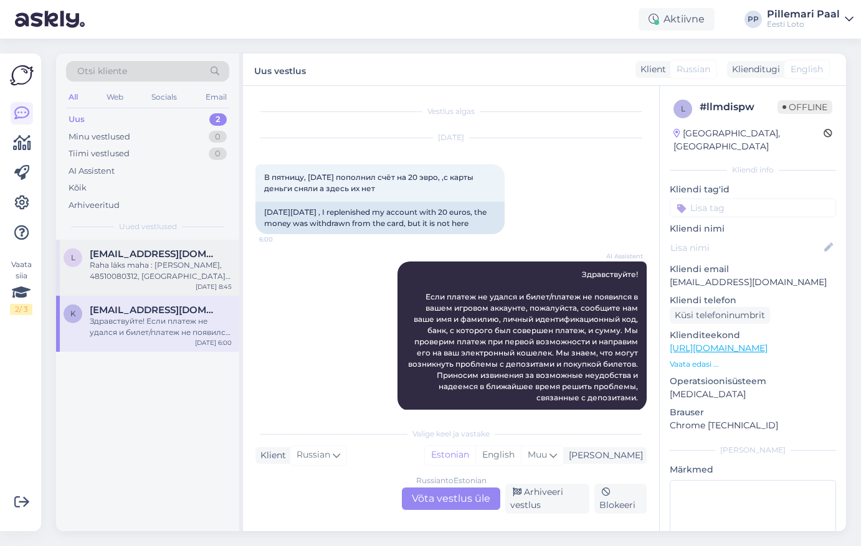
click at [145, 278] on div "Raha [PERSON_NAME] : [PERSON_NAME], 48510080312, [GEOGRAPHIC_DATA], 1.50€" at bounding box center [161, 271] width 142 height 22
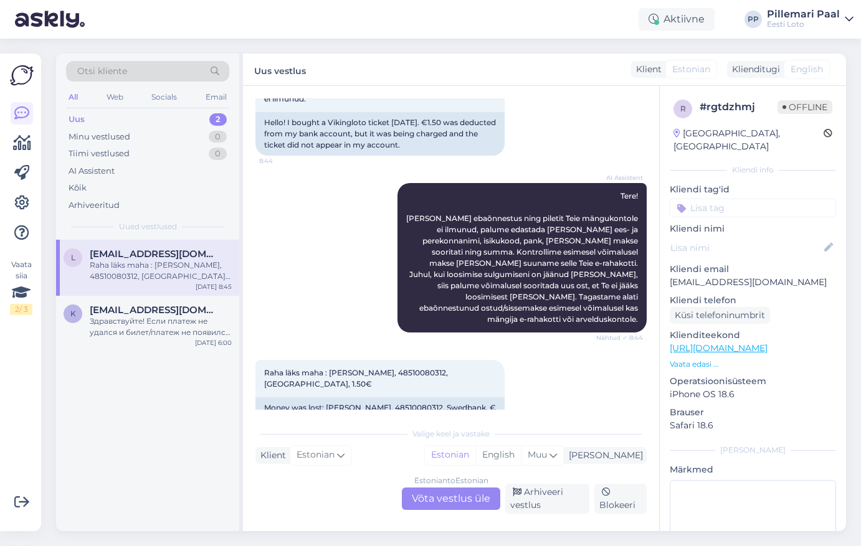
click at [453, 499] on div "Estonian to Estonian Võta vestlus üle" at bounding box center [451, 499] width 98 height 22
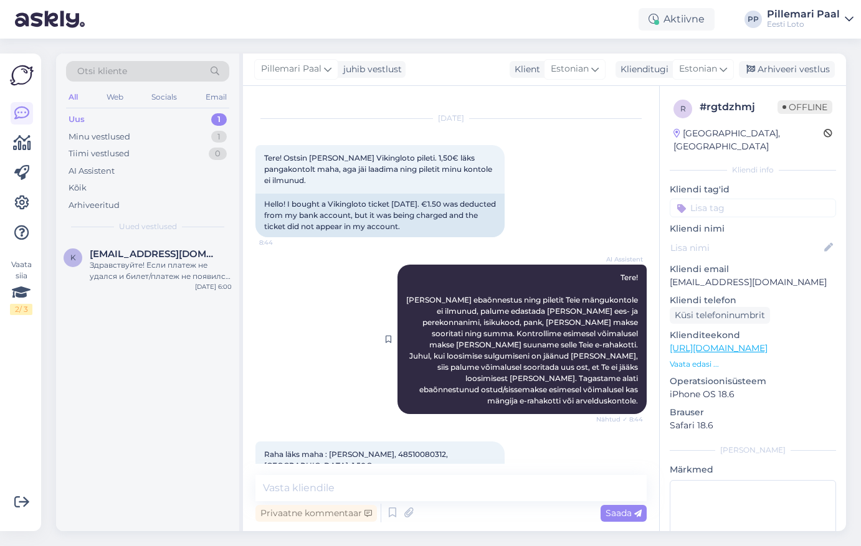
scroll to position [47, 0]
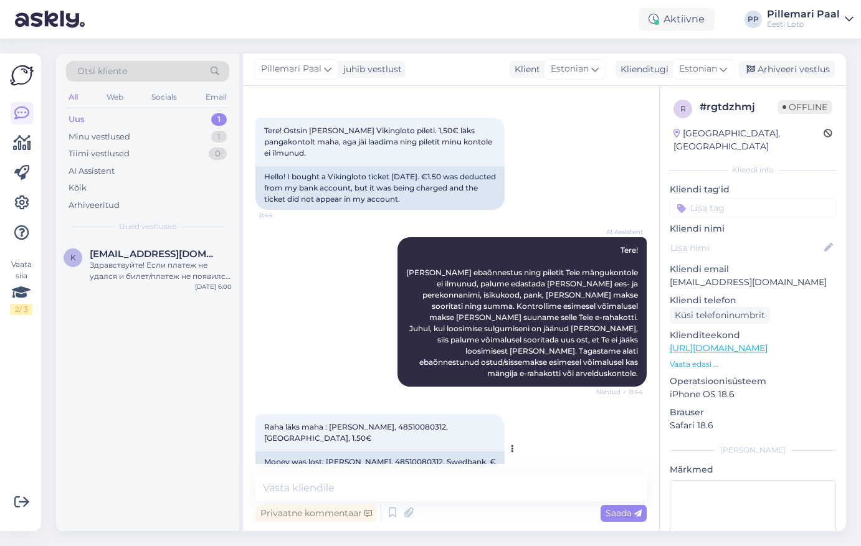
click at [403, 422] on span "Raha [PERSON_NAME] : [PERSON_NAME], 48510080312, [GEOGRAPHIC_DATA], 1.50€" at bounding box center [357, 432] width 186 height 21
copy span "48510080312"
click at [489, 493] on textarea at bounding box center [450, 488] width 391 height 26
paste textarea "Kahjuks Teie sissemakse ebaõnnestus tehnilise tõrke tõttu. Kontrollisime ostu ü…"
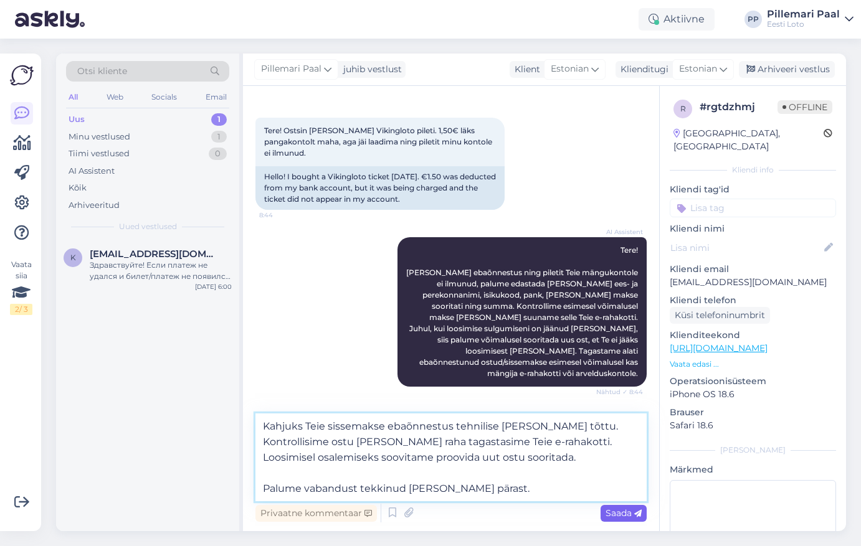
type textarea "Kahjuks Teie sissemakse ebaõnnestus tehnilise tõrke tõttu. Kontrollisime ostu ü…"
click at [632, 517] on span "Saada" at bounding box center [623, 513] width 36 height 11
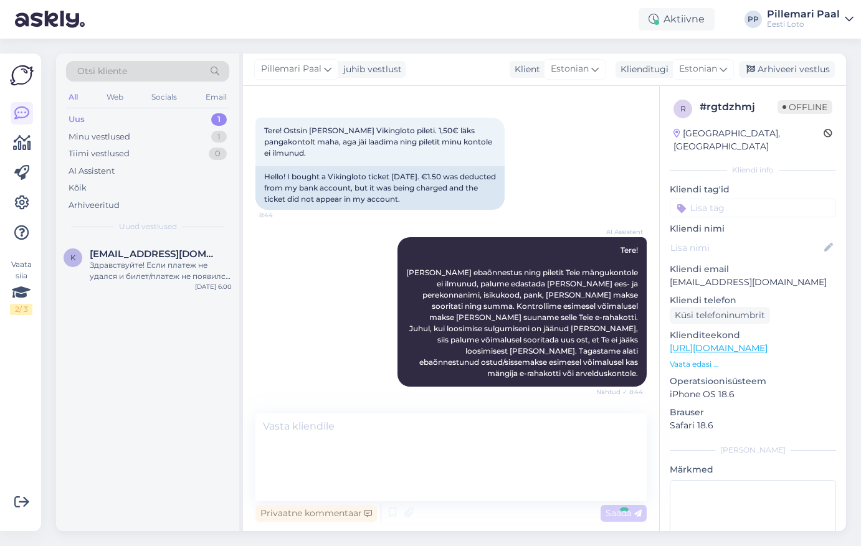
scroll to position [156, 0]
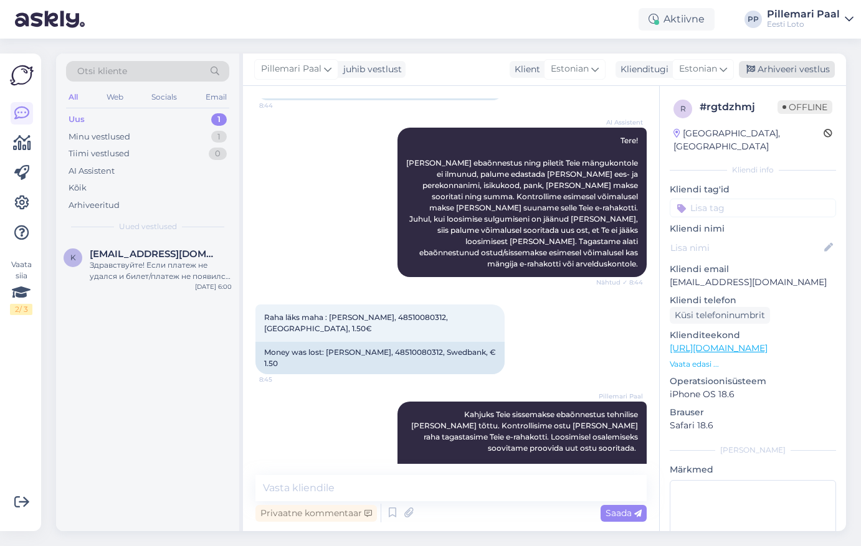
click at [790, 71] on div "Arhiveeri vestlus" at bounding box center [787, 69] width 96 height 17
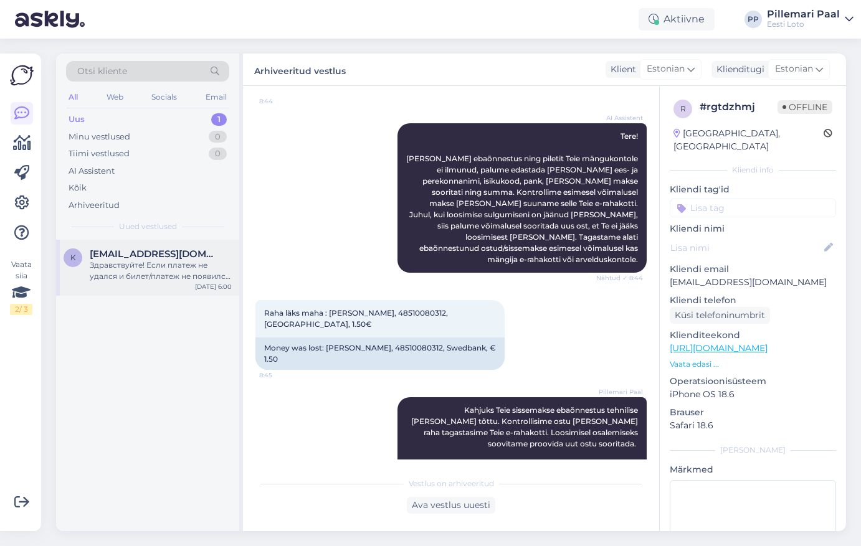
click at [155, 260] on div "Здравствуйте! Если платеж не удался и билет/платеж не появился в вашем игровом …" at bounding box center [161, 271] width 142 height 22
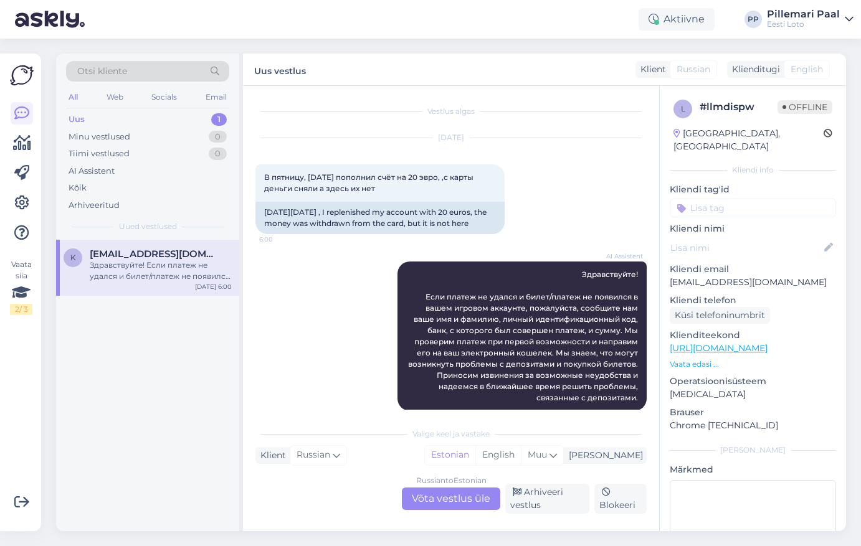
scroll to position [26, 0]
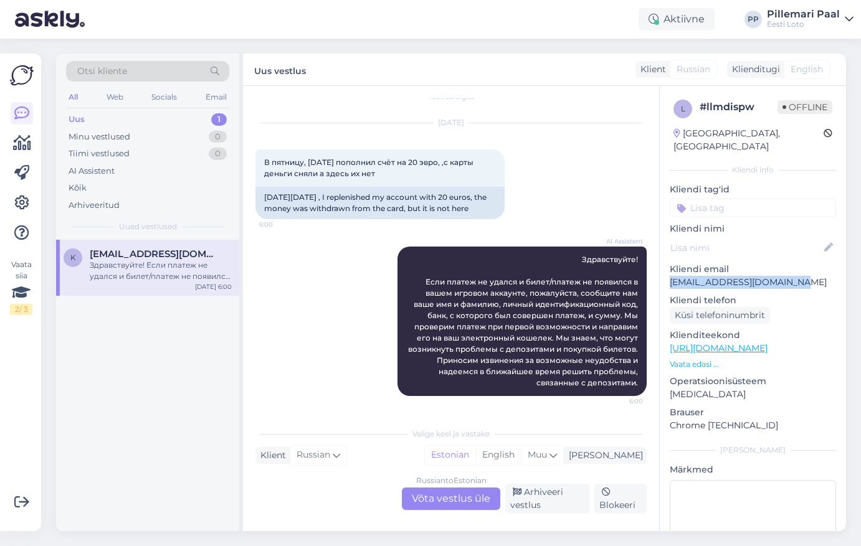
drag, startPoint x: 799, startPoint y: 271, endPoint x: 668, endPoint y: 273, distance: 130.8
click at [668, 273] on div "l # llmdispw Offline Estonia, Tallinn Kliendi info Kliendi tag'id Loosimised E-…" at bounding box center [753, 348] width 186 height 525
copy p "[EMAIL_ADDRESS][DOMAIN_NAME]"
click at [457, 500] on div "Russian to Estonian Võta vestlus üle" at bounding box center [451, 499] width 98 height 22
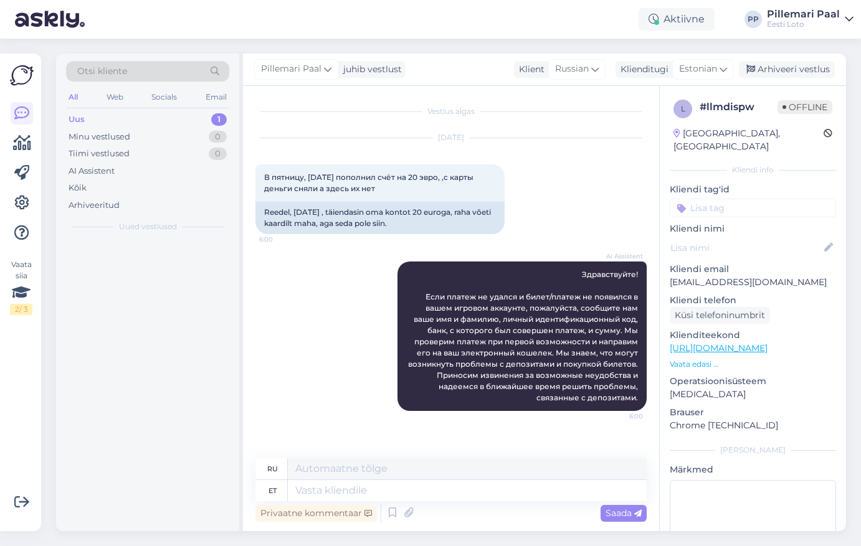
scroll to position [0, 0]
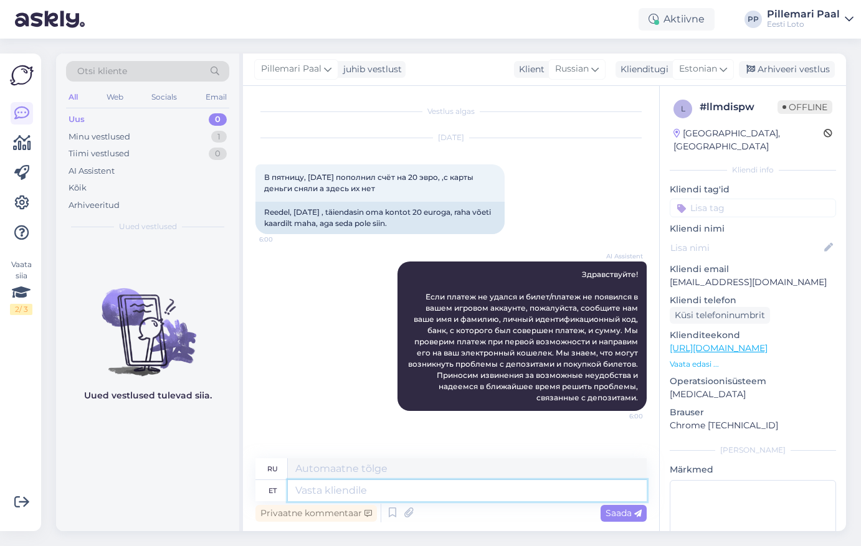
click at [429, 489] on textarea at bounding box center [467, 490] width 359 height 21
paste textarea "Kahjuks Teie sissemakse ebaõnnestus tehnilise tõrke tõttu. Kontrollisime ostu ü…"
type textarea "Kahjuks Teie sissemakse ebaõnnestus tehnilise tõrke tõttu. Kontrollisime ostu ü…"
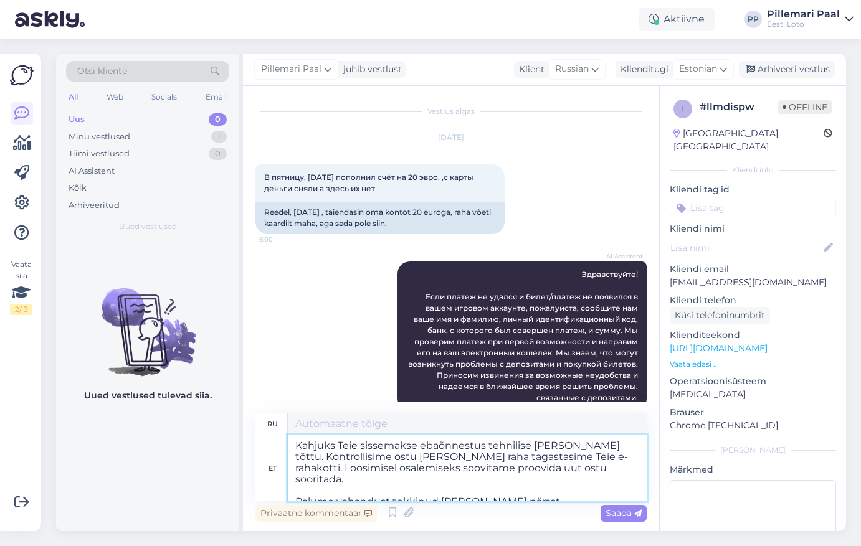
type textarea "К сожалению, ваш депозит не был зачислен из-за технической ошибки. Мы проверили…"
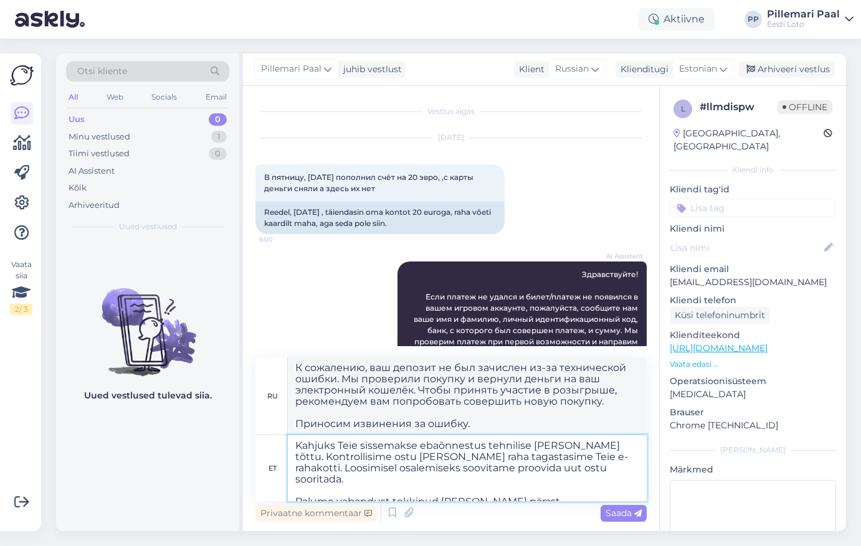
drag, startPoint x: 614, startPoint y: 470, endPoint x: 286, endPoint y: 468, distance: 328.3
click at [286, 468] on div "et Kahjuks Teie sissemakse ebaõnnestus tehnilise tõrke tõttu. Kontrollisime ost…" at bounding box center [450, 468] width 391 height 66
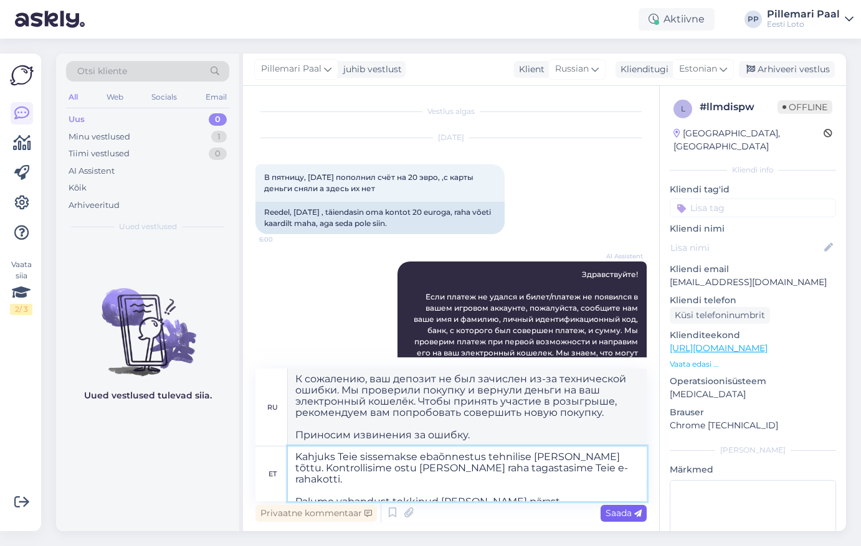
type textarea "Kahjuks Teie sissemakse ebaõnnestus tehnilise tõrke tõttu. Kontrollisime ostu ü…"
type textarea "К сожалению, ваш депозит не был зачислен из-за технической ошибки. Мы проверили…"
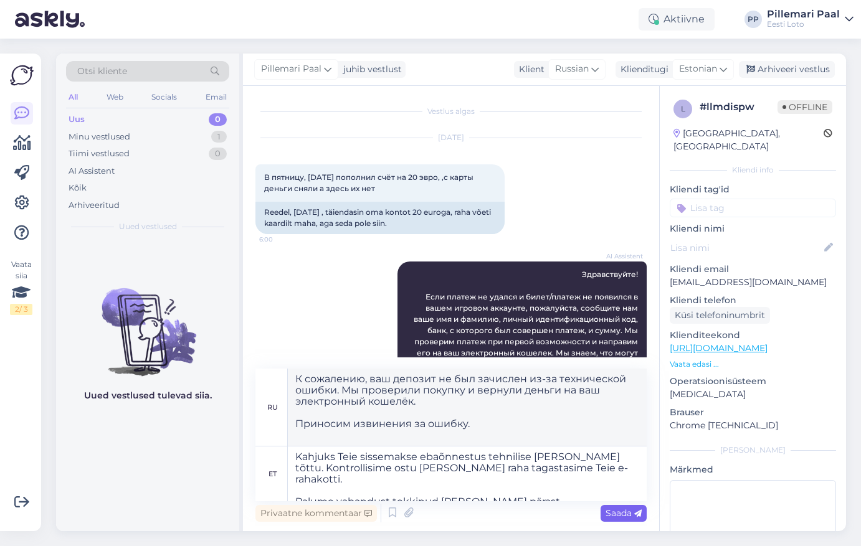
click at [623, 518] on span "Saada" at bounding box center [623, 513] width 36 height 11
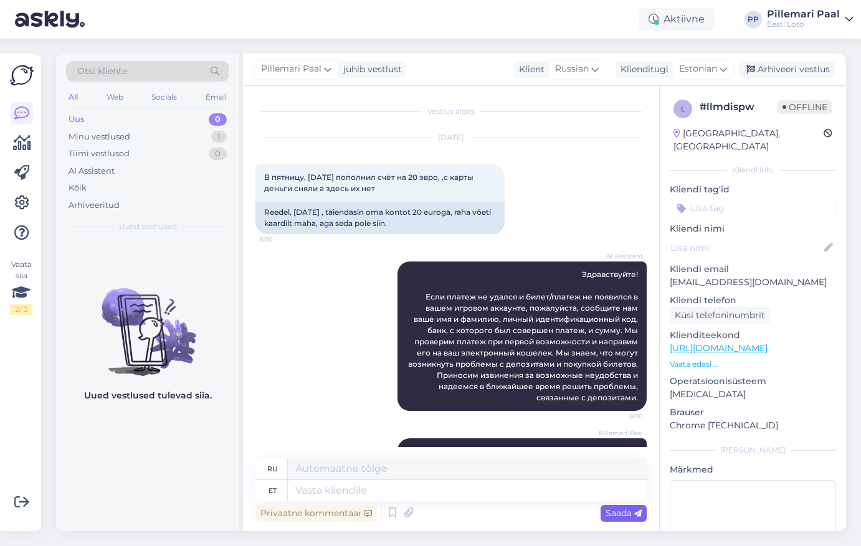
scroll to position [131, 0]
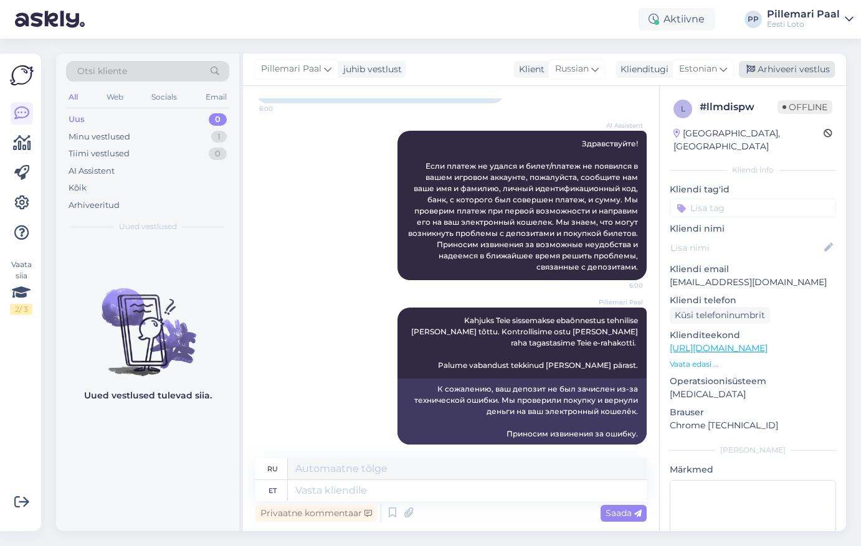
click at [787, 73] on div "Arhiveeri vestlus" at bounding box center [787, 69] width 96 height 17
